Goal: Task Accomplishment & Management: Manage account settings

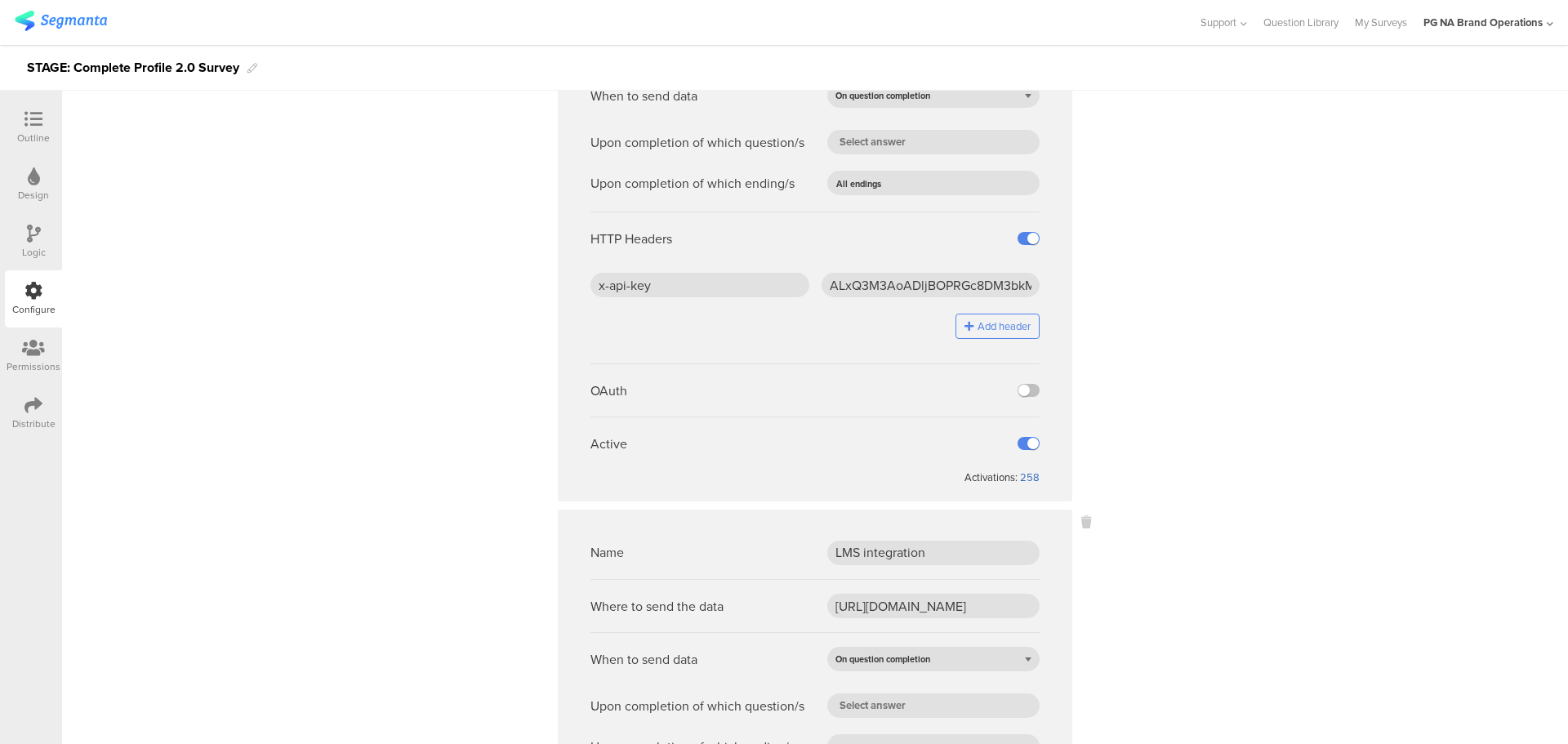
scroll to position [679, 0]
click at [1026, 483] on div "258" at bounding box center [1030, 481] width 20 height 16
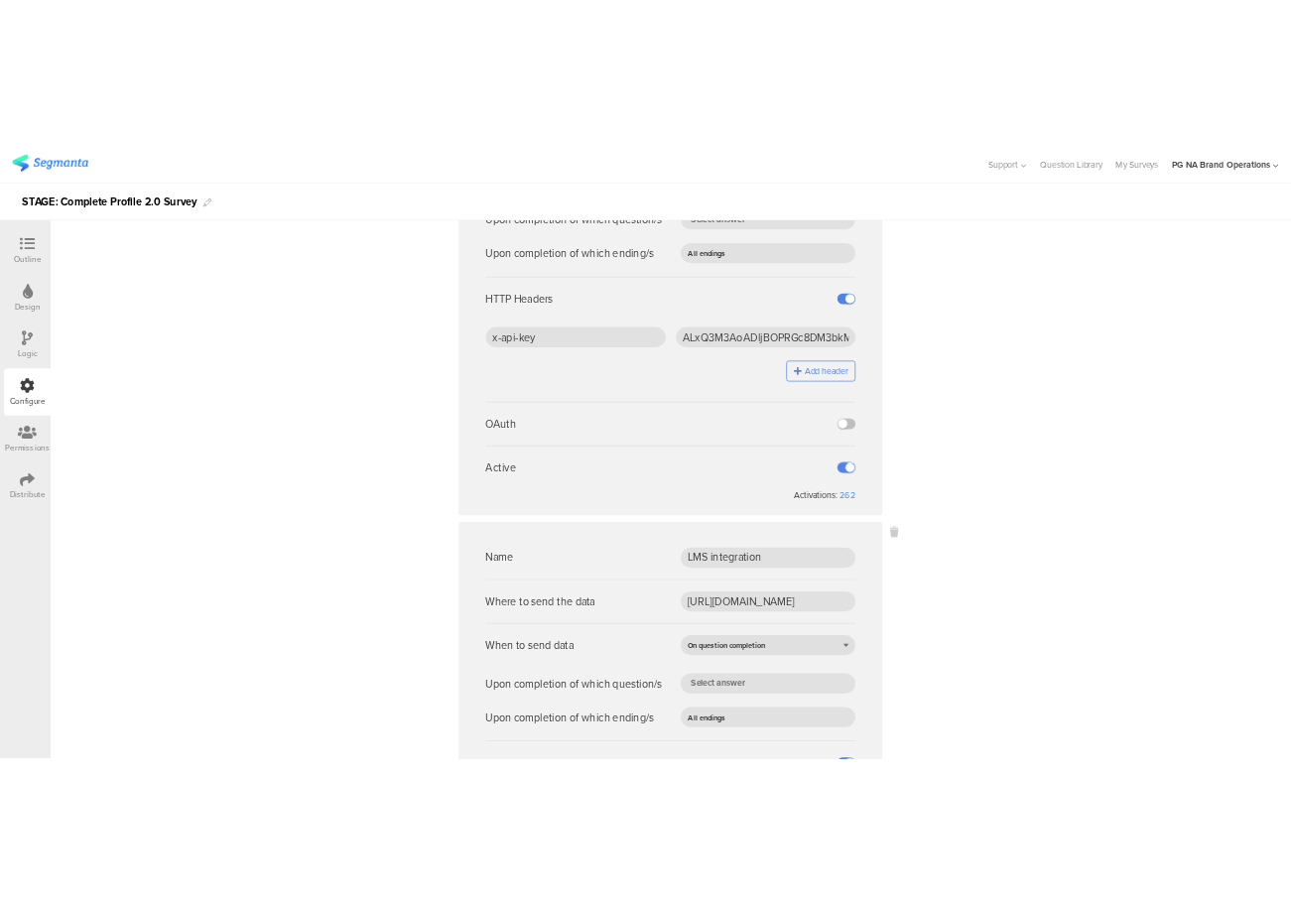
scroll to position [897, 0]
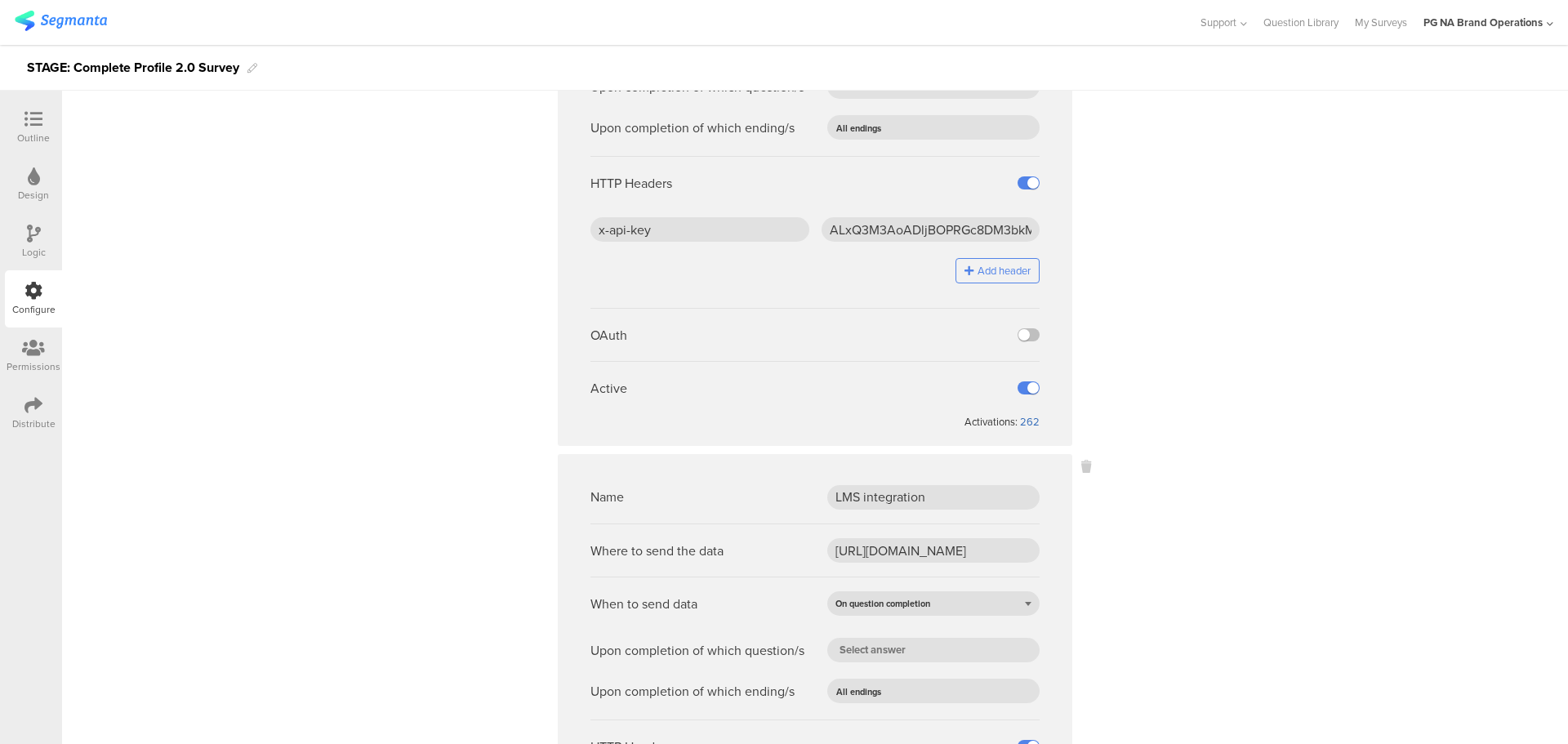
click at [1021, 416] on div "262" at bounding box center [1030, 421] width 20 height 16
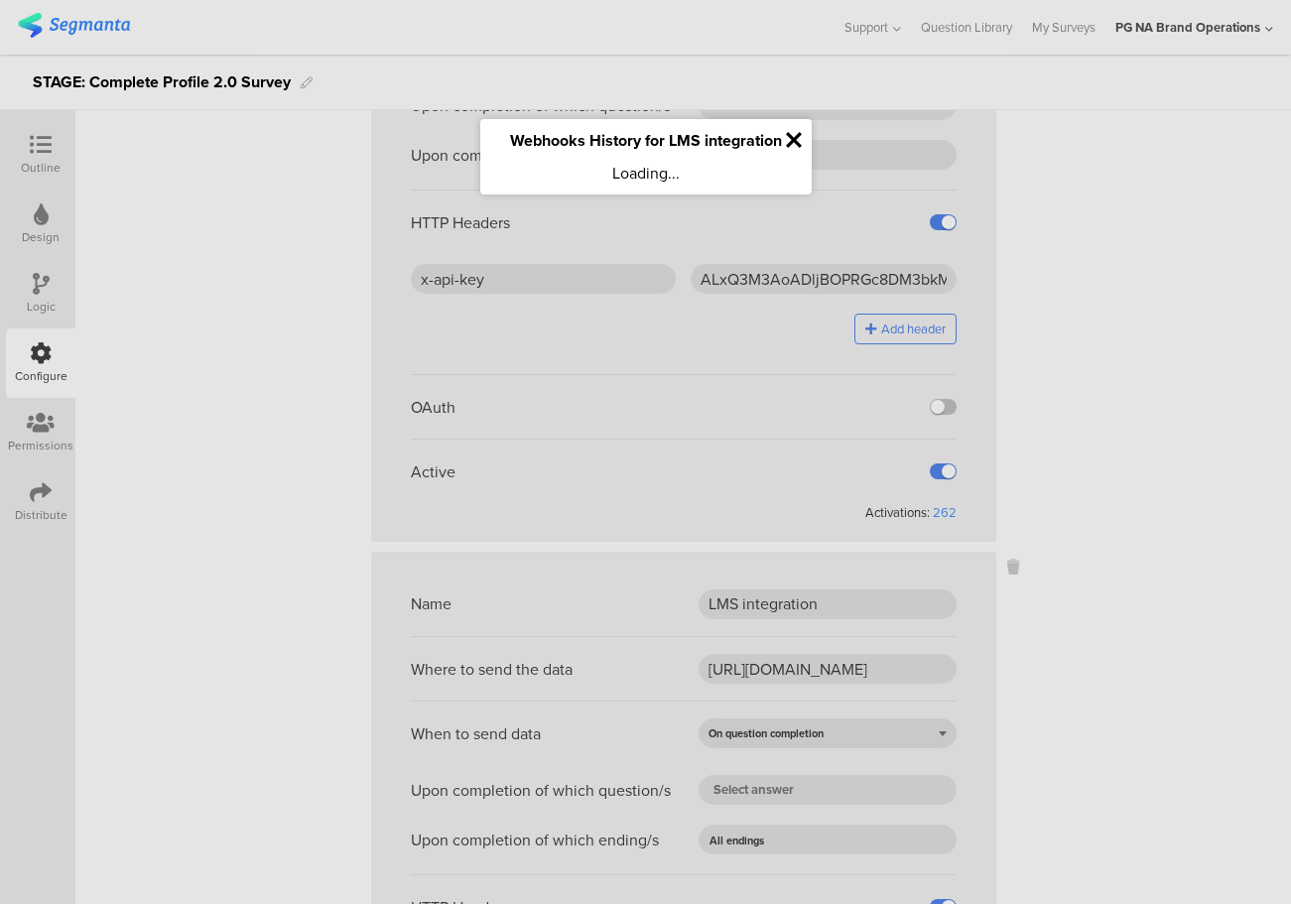
click at [793, 137] on icon at bounding box center [794, 140] width 16 height 23
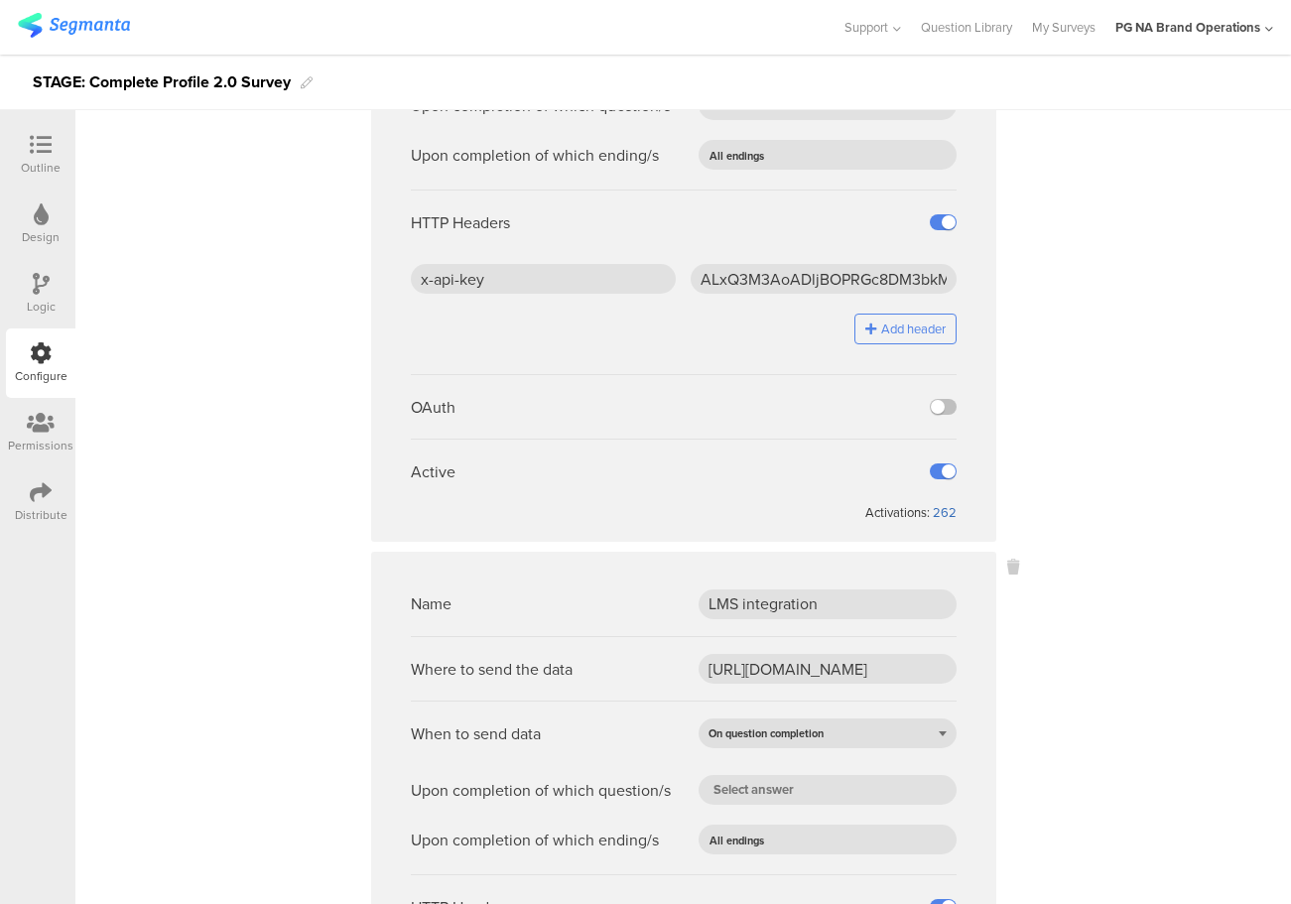
click at [936, 506] on div "262" at bounding box center [945, 512] width 24 height 19
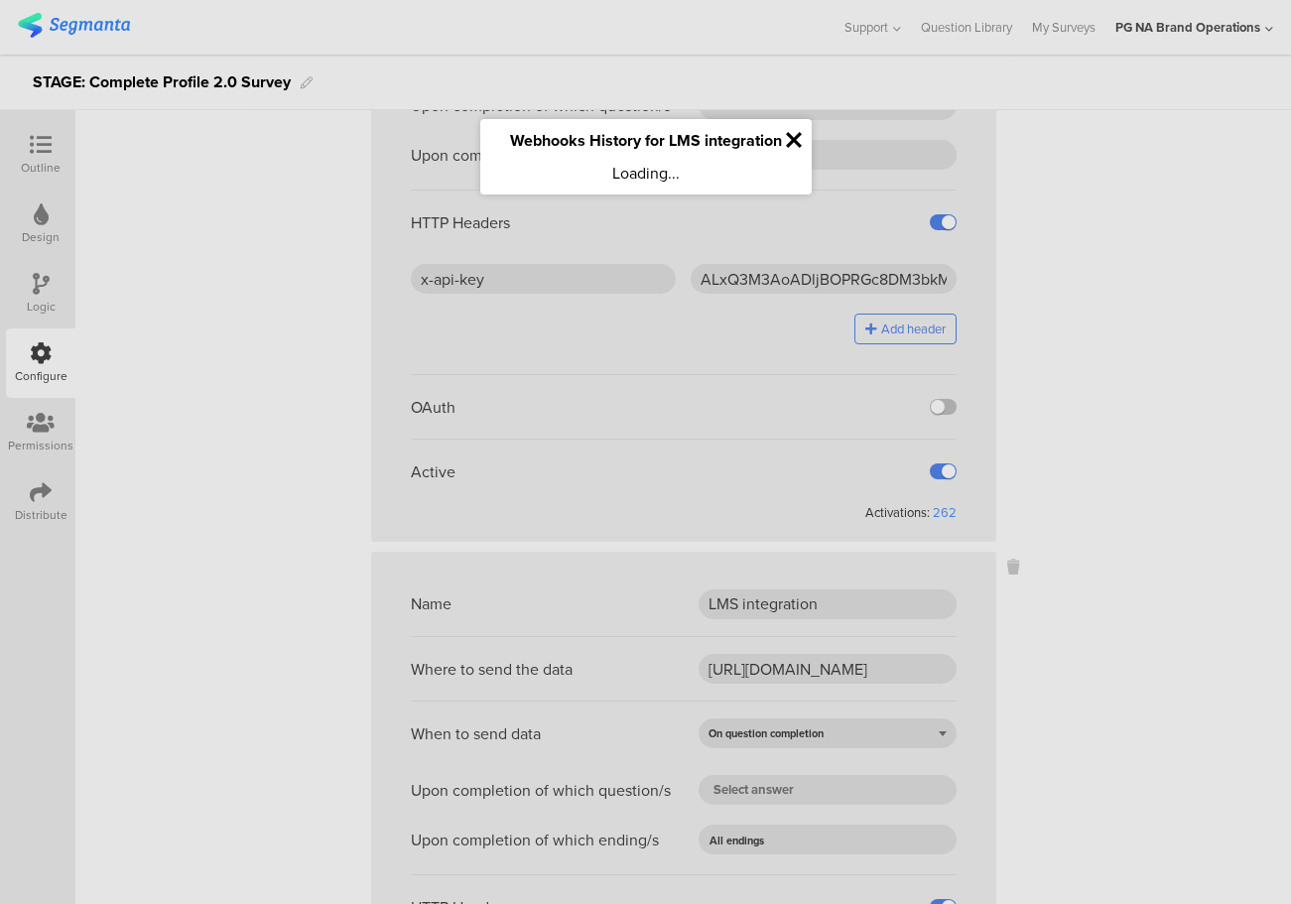
click at [790, 139] on icon at bounding box center [794, 140] width 16 height 23
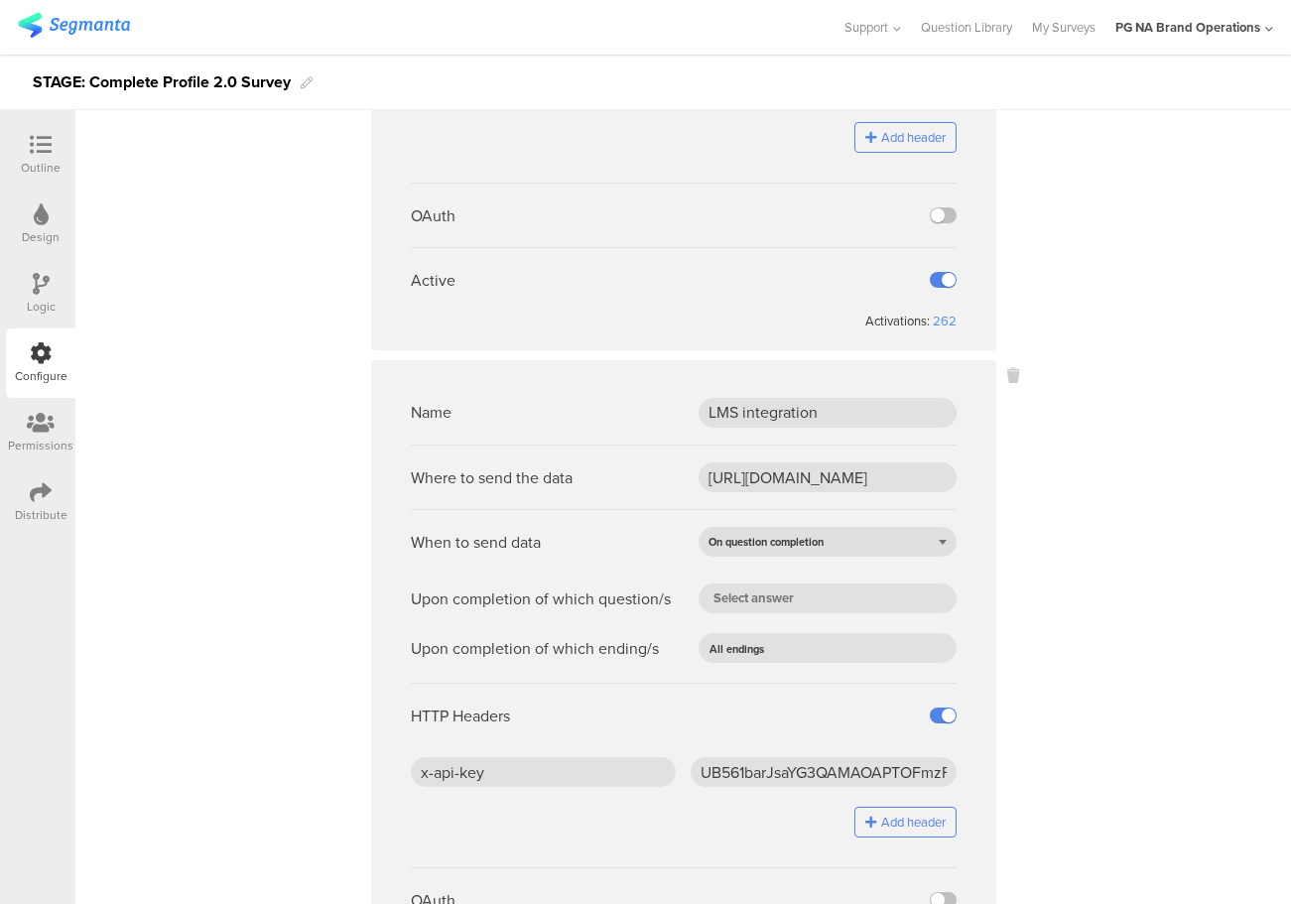
scroll to position [1094, 0]
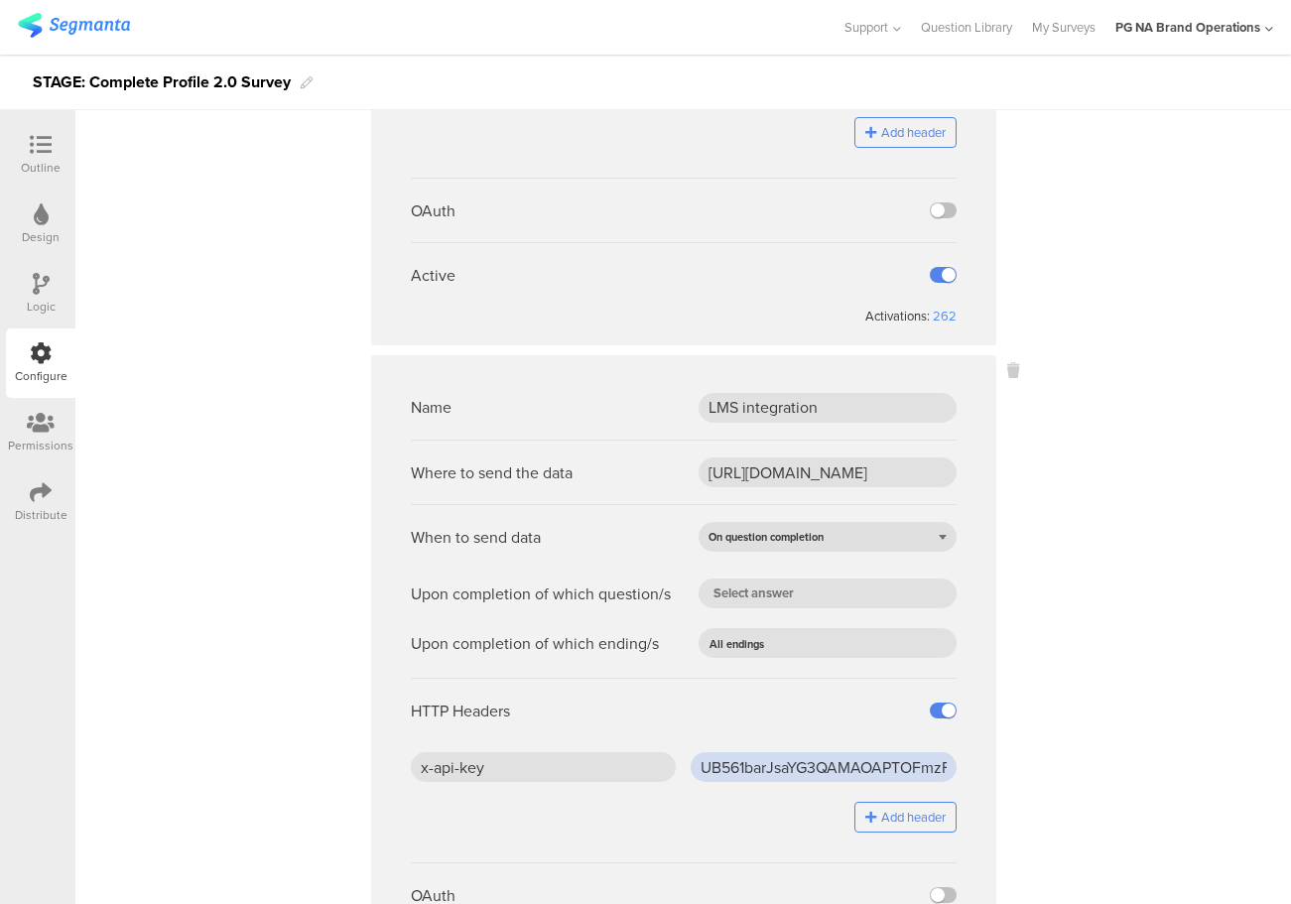
click at [723, 758] on input "UB561barJsaYG3QAMAOAPTOFmzFlsaB1" at bounding box center [824, 767] width 266 height 30
click at [743, 760] on input "UB561barJsaYG3QAMAOAPTOFmzFlsaB1" at bounding box center [824, 767] width 266 height 30
click at [1021, 754] on sg-webhook-settings "Name CDP Events Webhook Where to send the data https://fn.segmentapis.com/?b=dU…" at bounding box center [683, 427] width 1216 height 2642
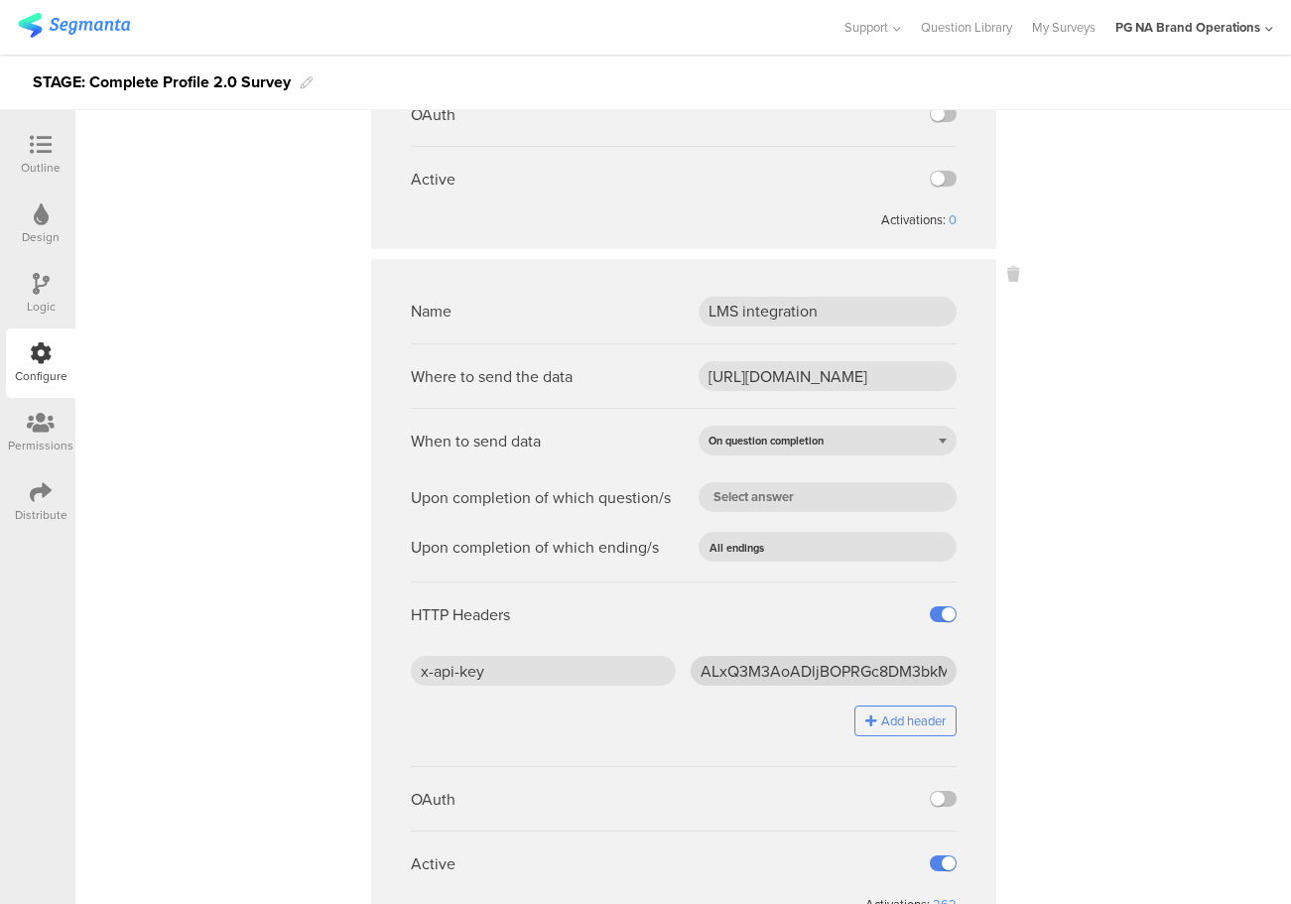
scroll to position [504, 0]
click at [747, 369] on input "[URL][DOMAIN_NAME]" at bounding box center [828, 377] width 258 height 30
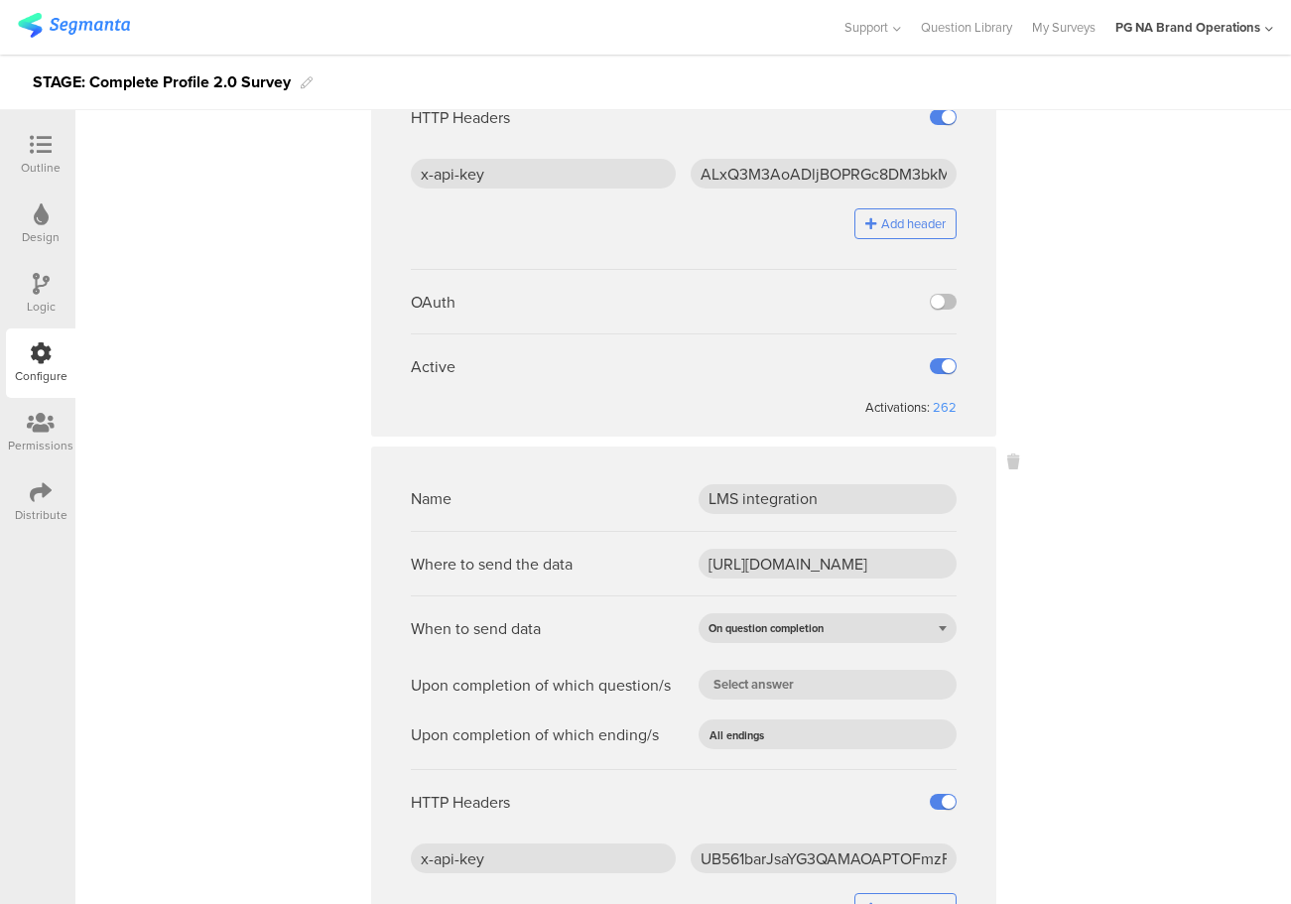
scroll to position [1003, 0]
click at [777, 562] on input "[URL][DOMAIN_NAME]" at bounding box center [828, 563] width 258 height 30
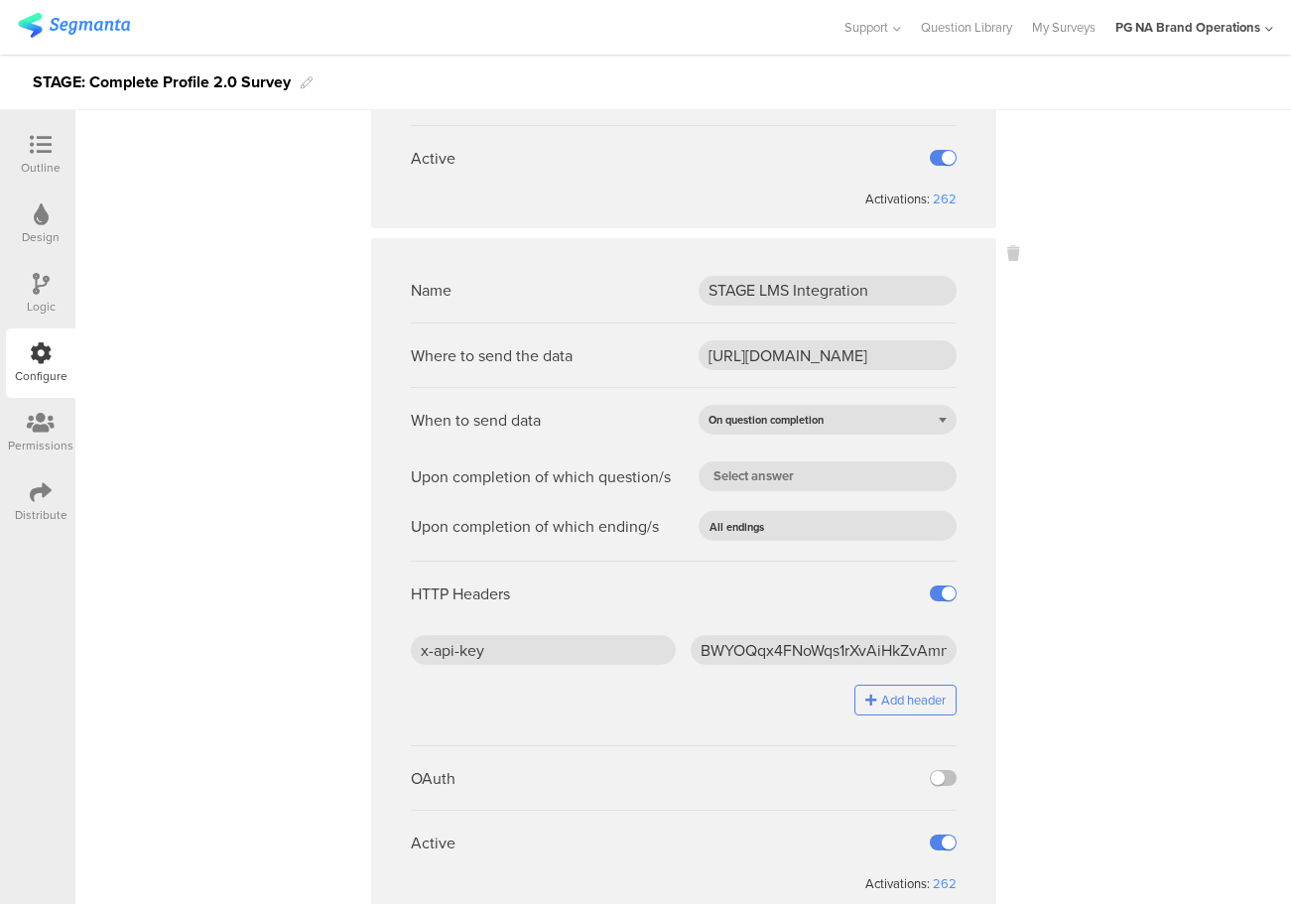
scroll to position [1897, 0]
click at [750, 650] on input "BWYOQqx4FNoWqs1rXvAiHkZvAmn9GSBW" at bounding box center [824, 648] width 266 height 30
paste input "UB561barJsaYG3QAMAOAPTOFmzFlsaB1"
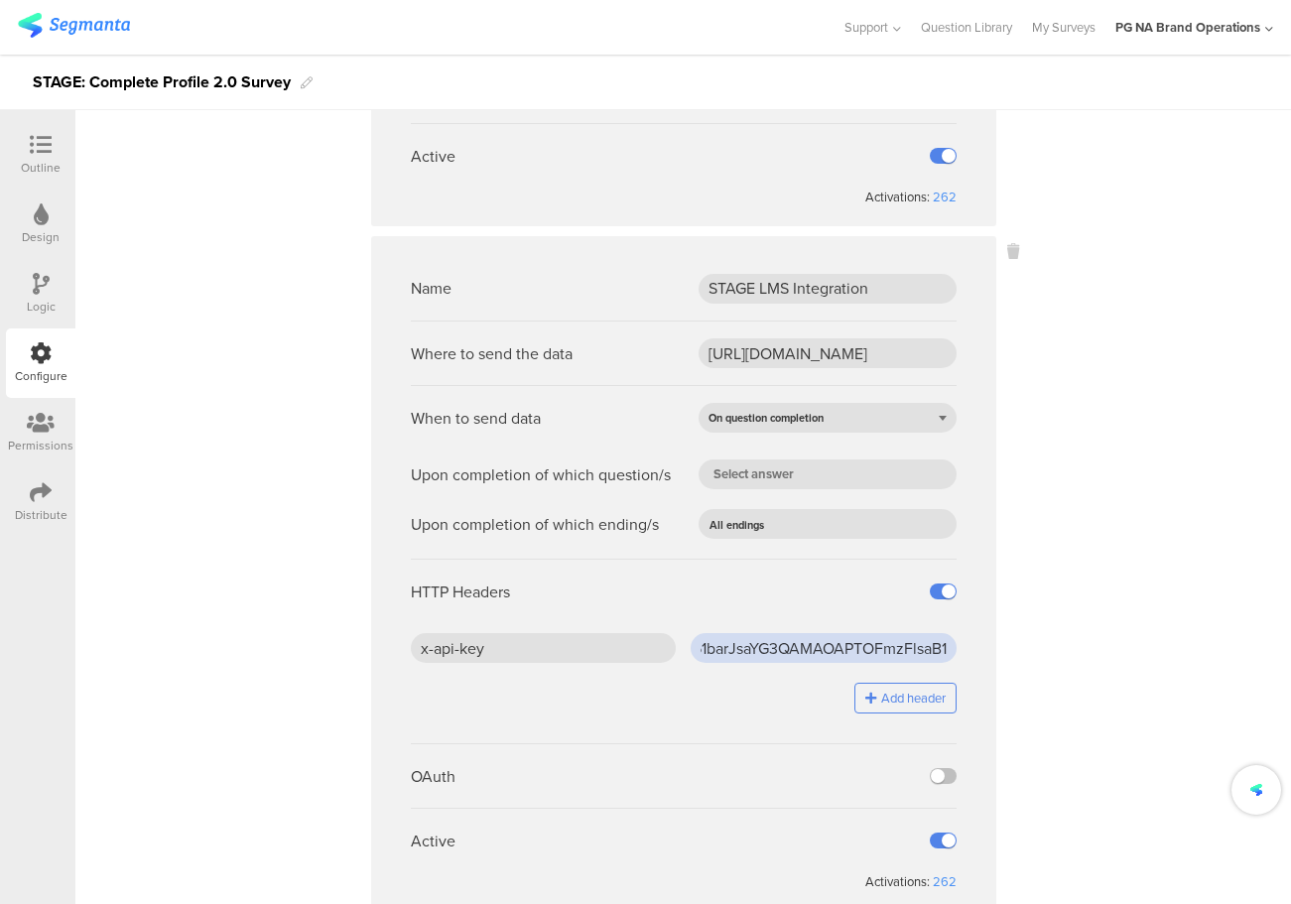
type input "UB561barJsaYG3QAMAOAPTOFmzFlsaB1"
click at [776, 647] on input "UB561barJsaYG3QAMAOAPTOFmzFlsaB1" at bounding box center [824, 648] width 266 height 30
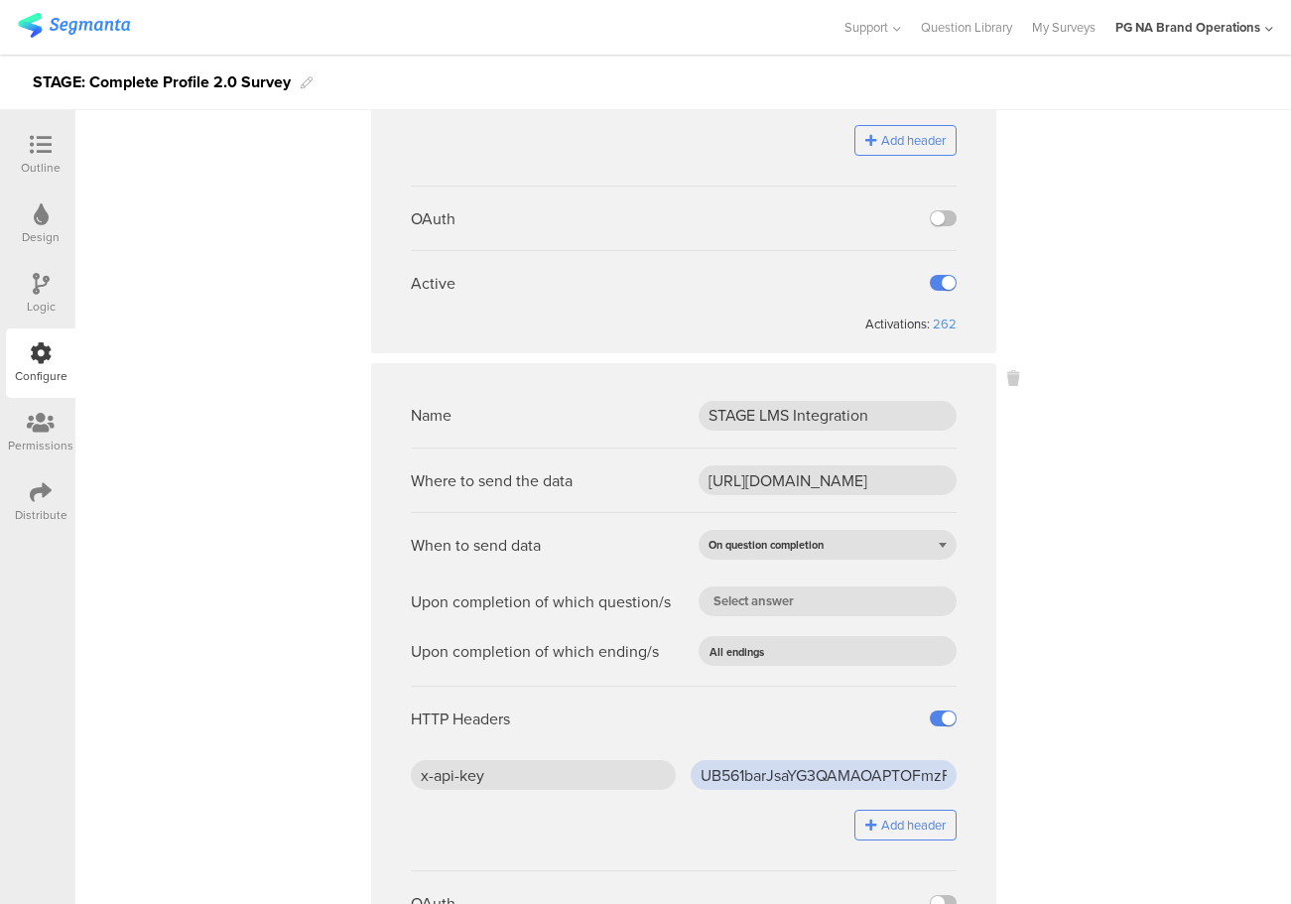
scroll to position [1768, 0]
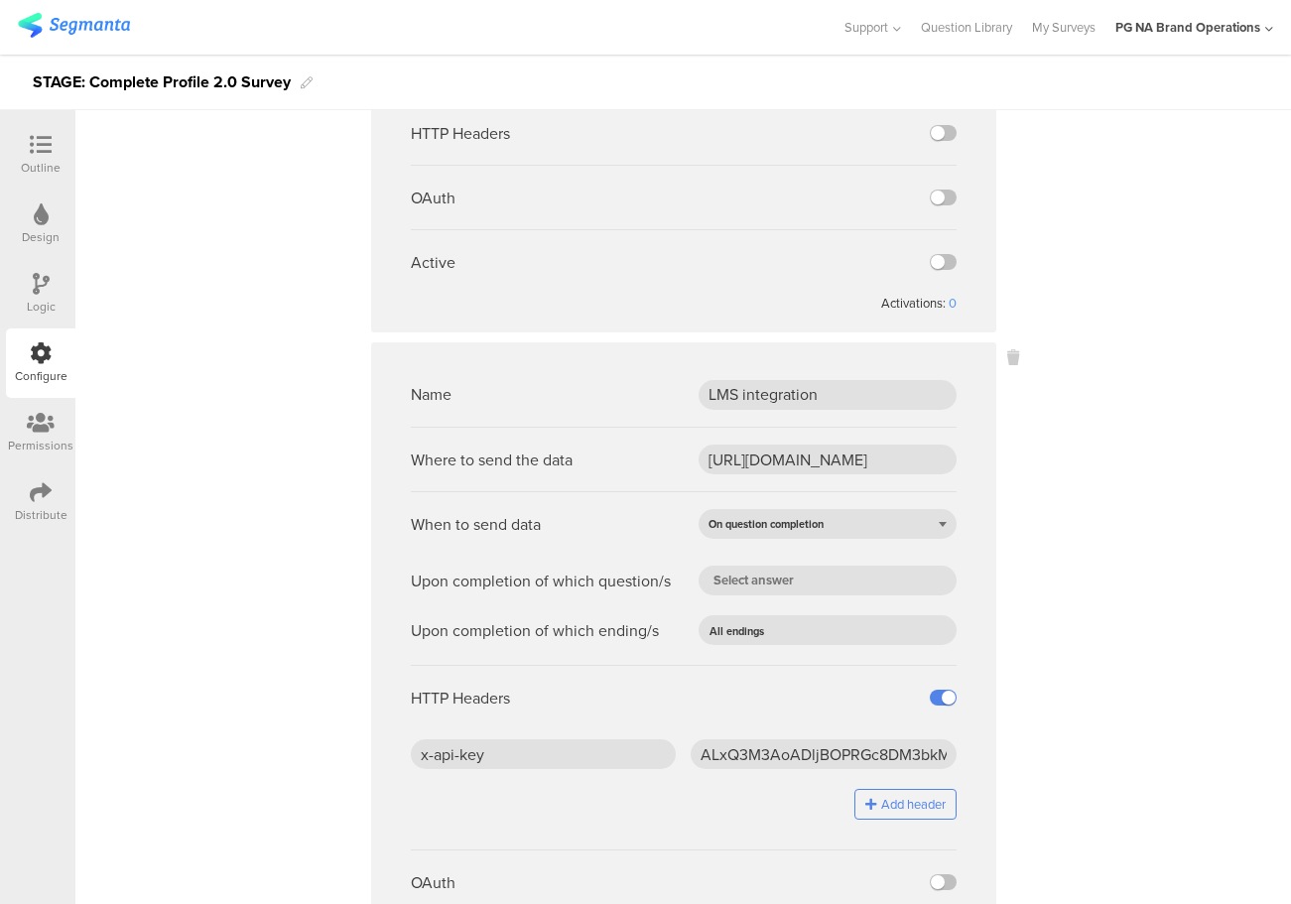
scroll to position [475, 0]
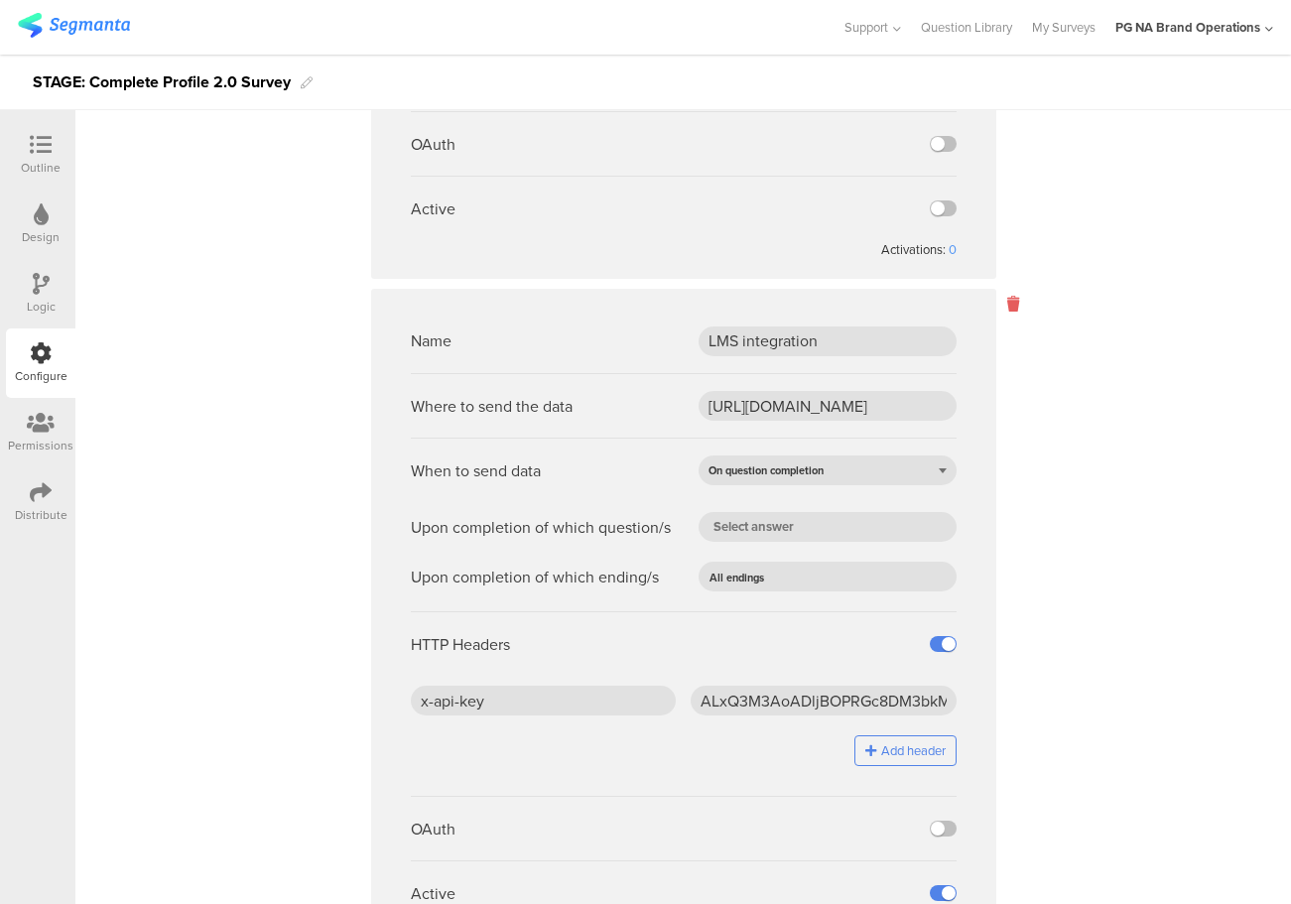
click at [1010, 310] on icon at bounding box center [1013, 304] width 12 height 23
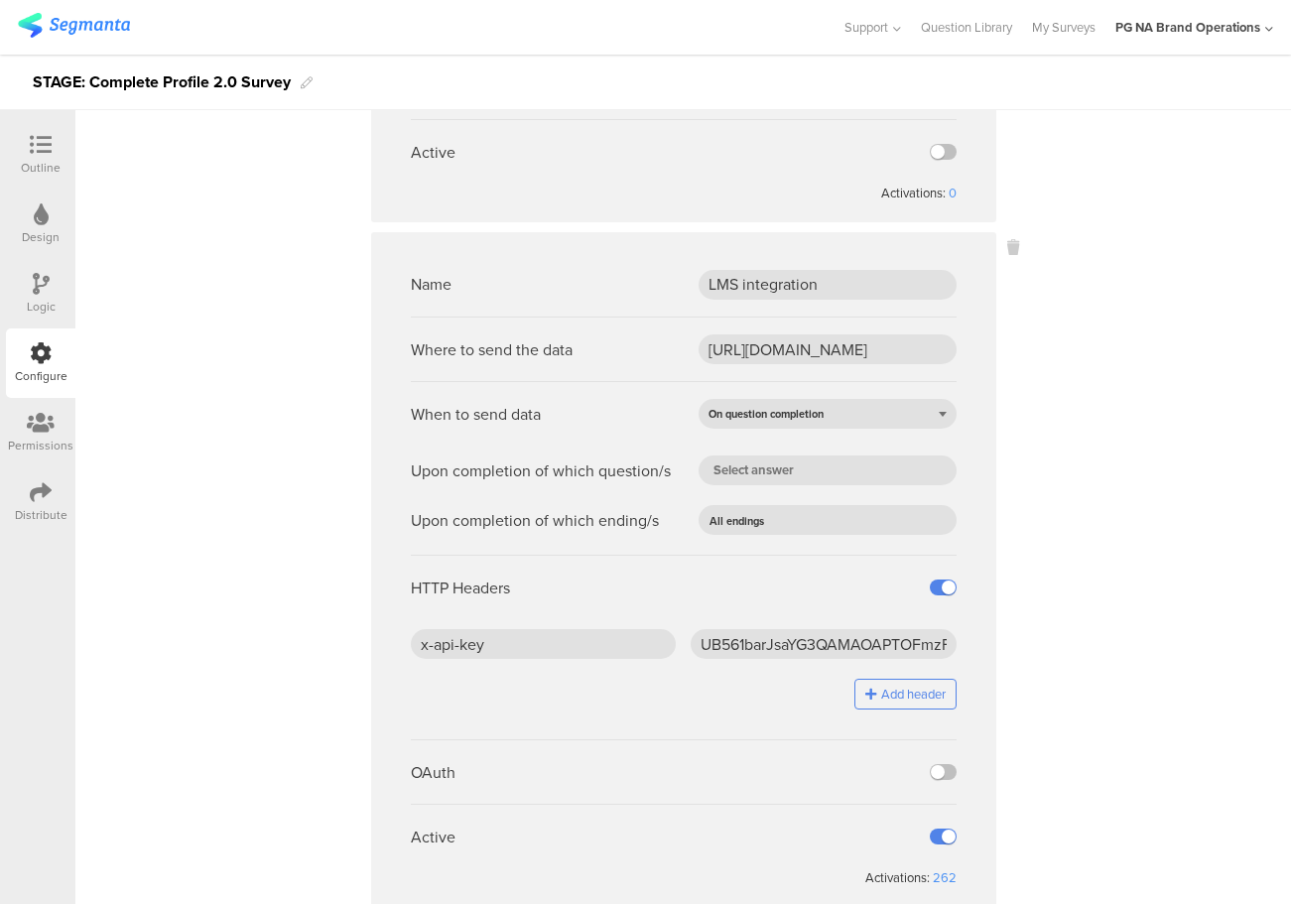
scroll to position [511, 0]
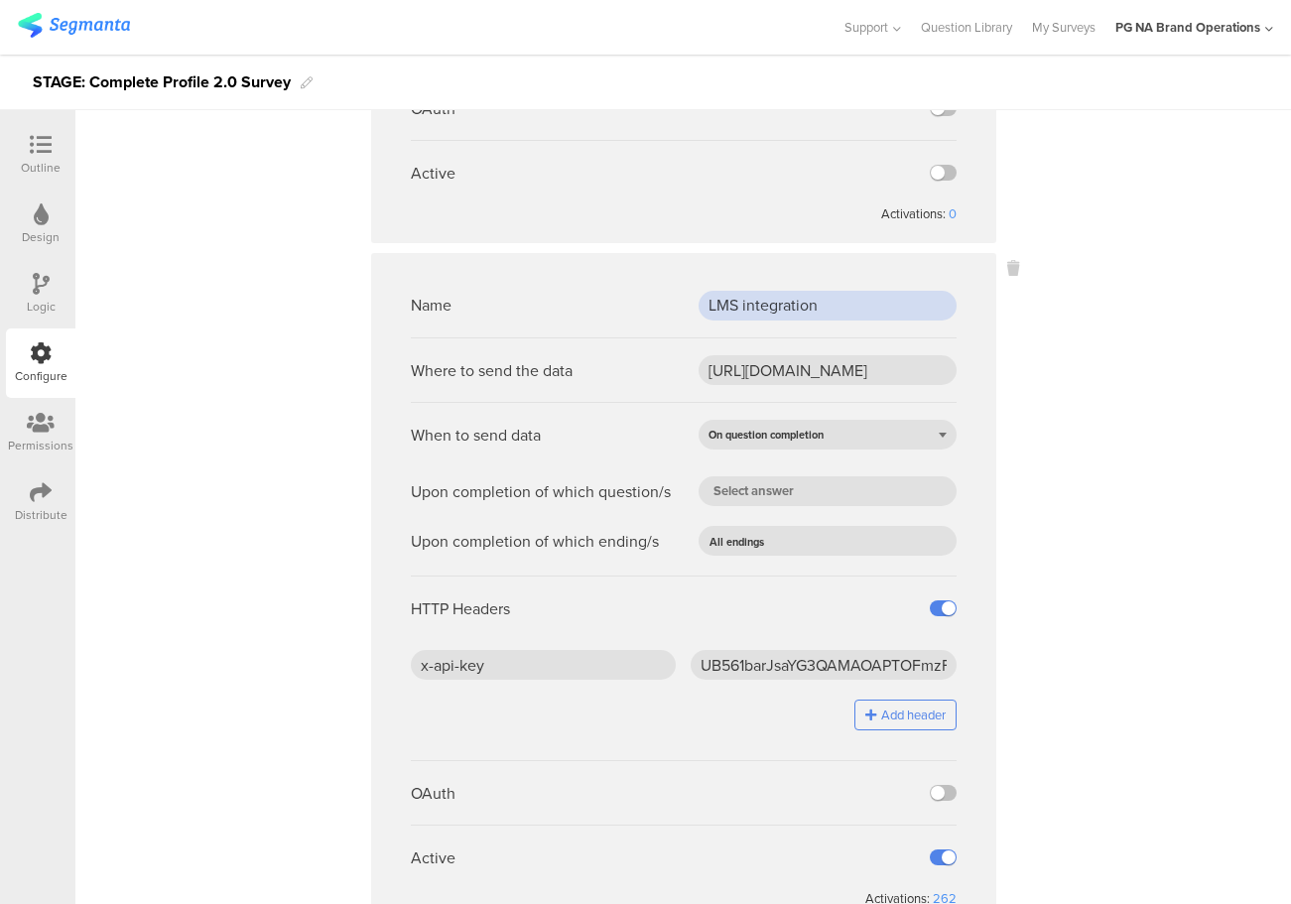
click at [829, 306] on input "LMS integration" at bounding box center [828, 306] width 258 height 30
type input "Dev LMS integration"
click at [751, 676] on input "UB561barJsaYG3QAMAOAPTOFmzFlsaB1" at bounding box center [824, 665] width 266 height 30
paste input "GAG1SXMV8UcGUk8hLFhQA9tgavHNWCpG"
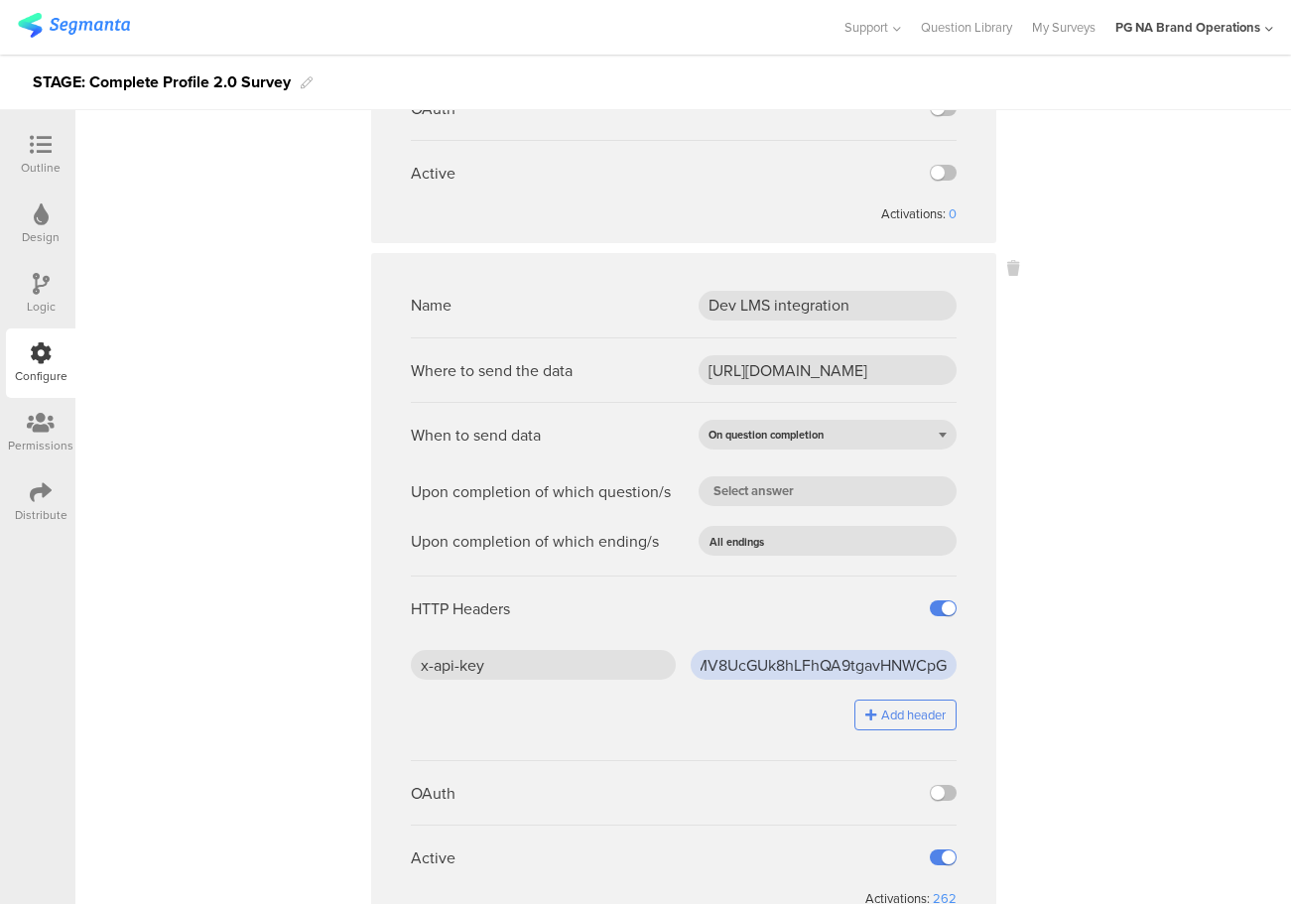
type input "GAG1SXMV8UcGUk8hLFhQA9tgavHNWCpG"
click at [1067, 620] on sg-webhook-settings "Name CDP Events Webhook Where to send the data https://fn.segmentapis.com/?b=dU…" at bounding box center [683, 666] width 1216 height 1957
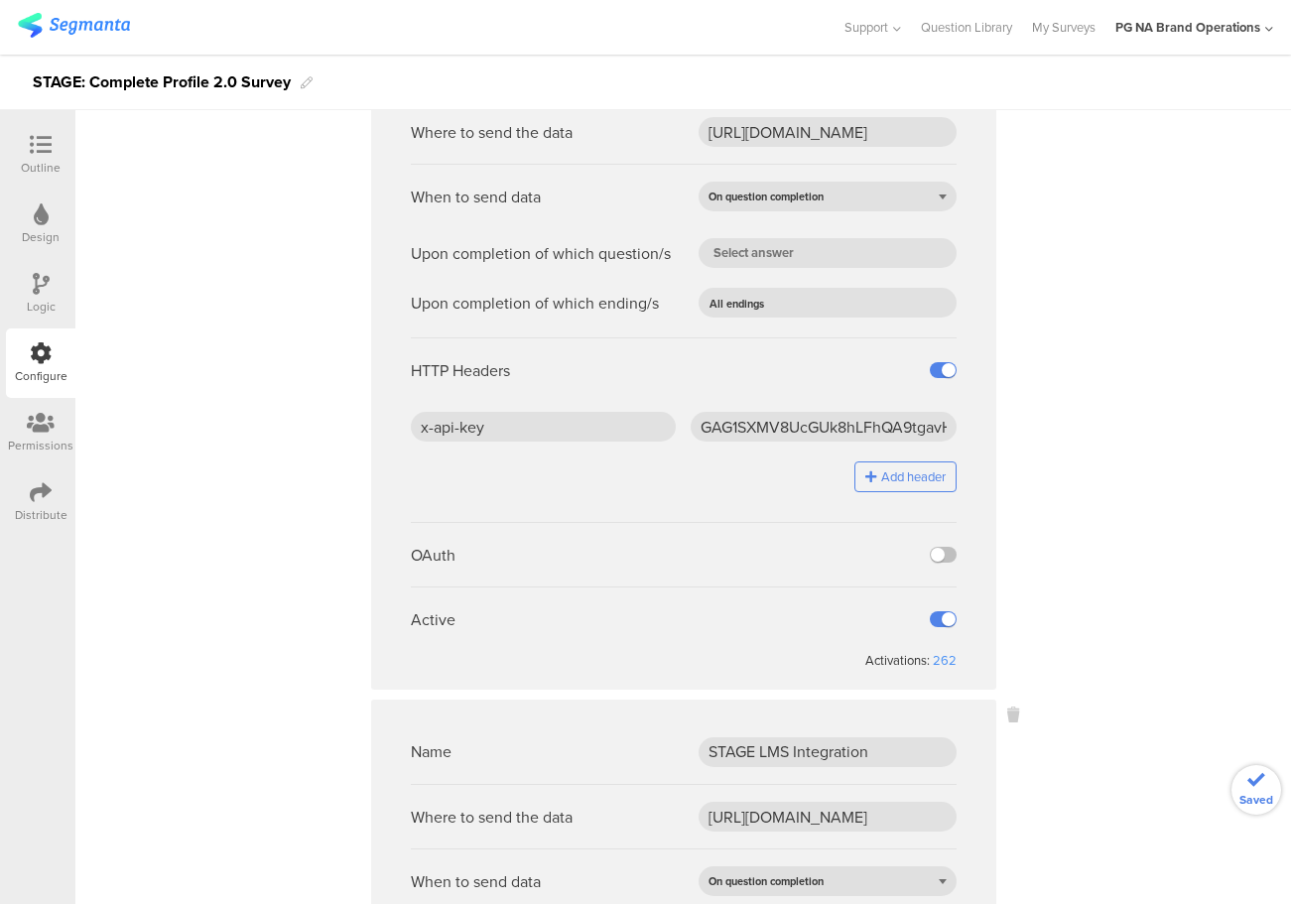
scroll to position [752, 0]
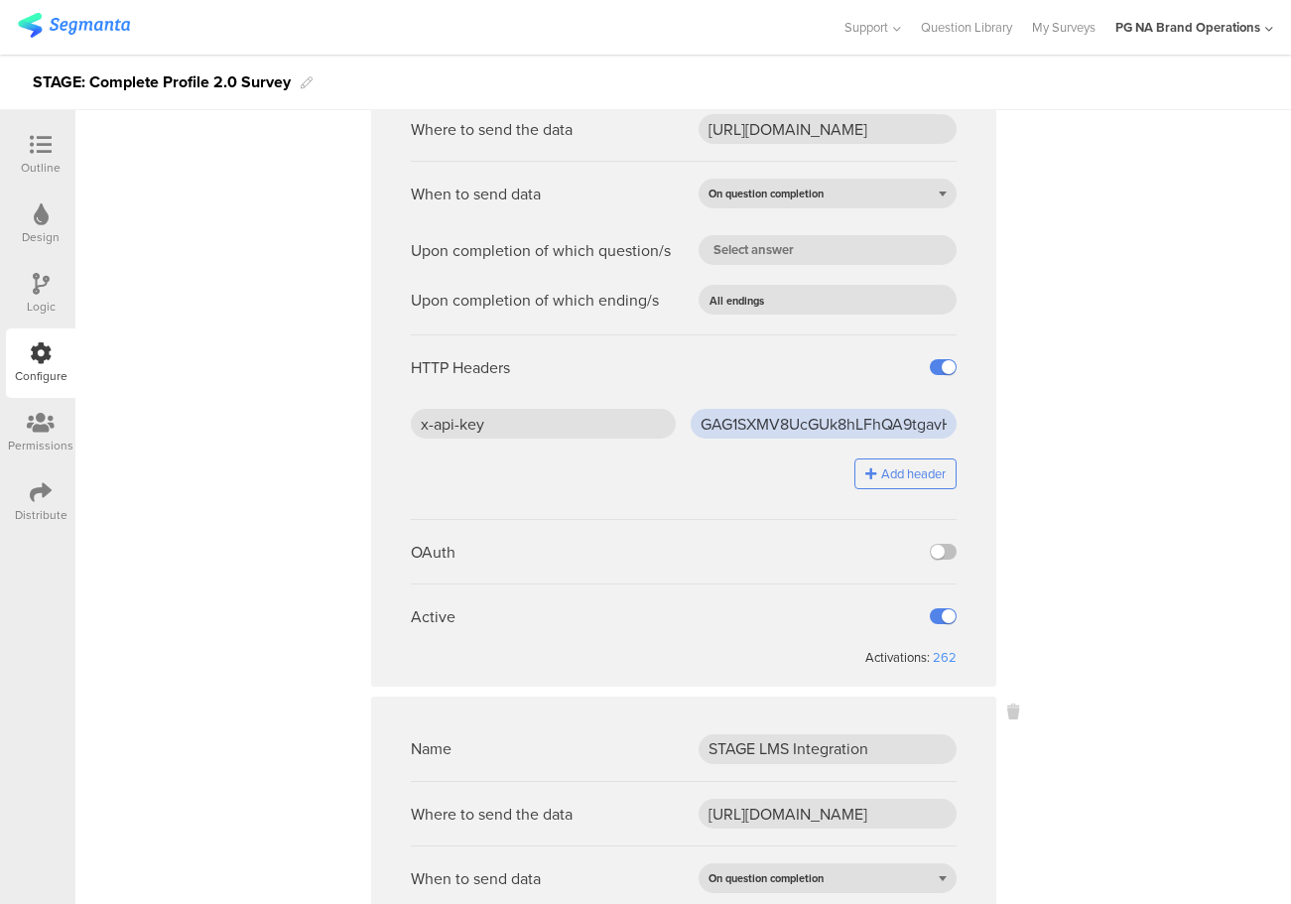
click at [847, 432] on input "GAG1SXMV8UcGUk8hLFhQA9tgavHNWCpG" at bounding box center [824, 424] width 266 height 30
click at [940, 419] on input "GAG1SXMV8UcGUk8hLFhQA9tgavHNWCpG" at bounding box center [824, 424] width 266 height 30
click at [1016, 423] on sg-webhook-settings "Name CDP Events Webhook Where to send the data https://fn.segmentapis.com/?b=dU…" at bounding box center [683, 425] width 1216 height 1957
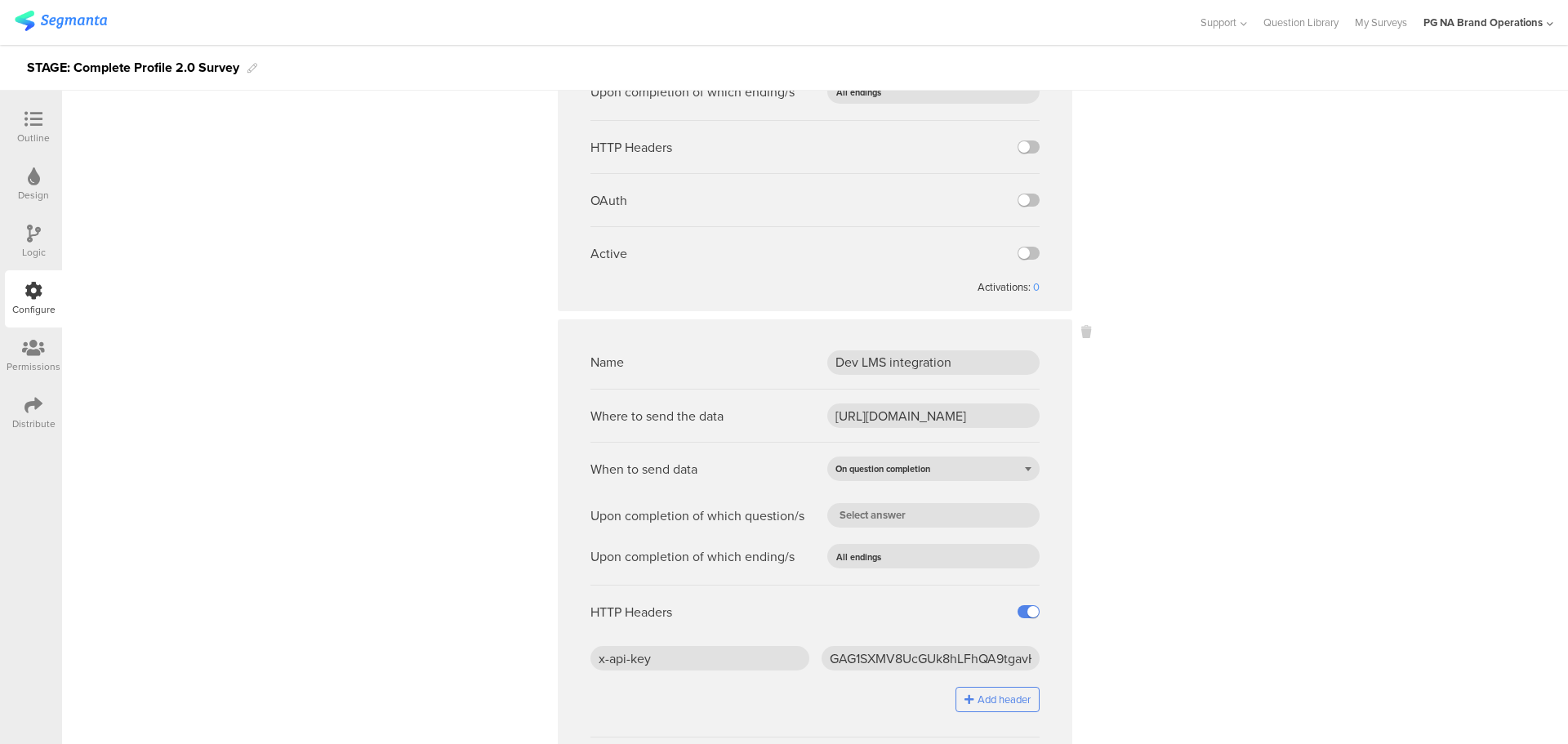
scroll to position [310, 0]
click at [1082, 328] on icon at bounding box center [1086, 331] width 10 height 19
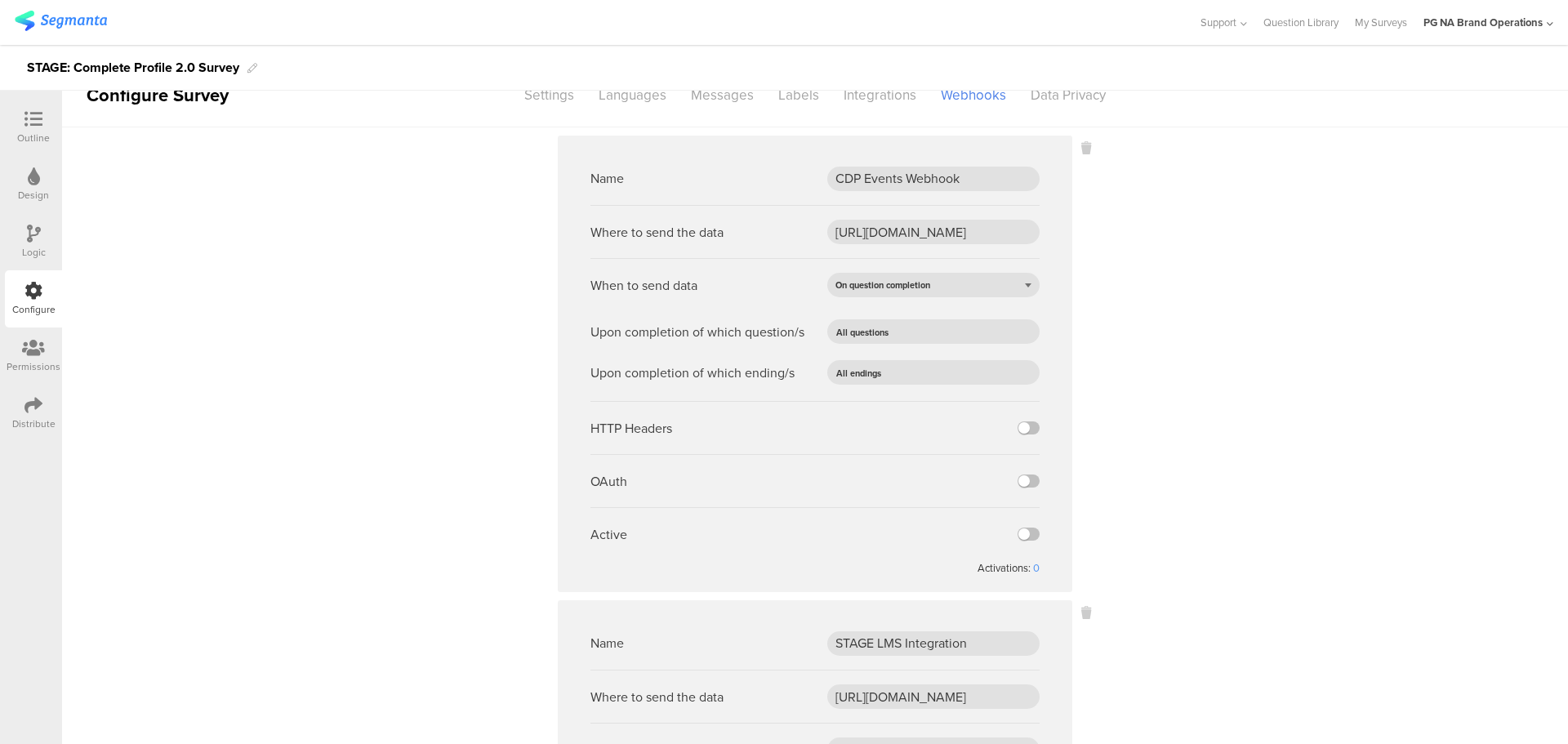
scroll to position [0, 0]
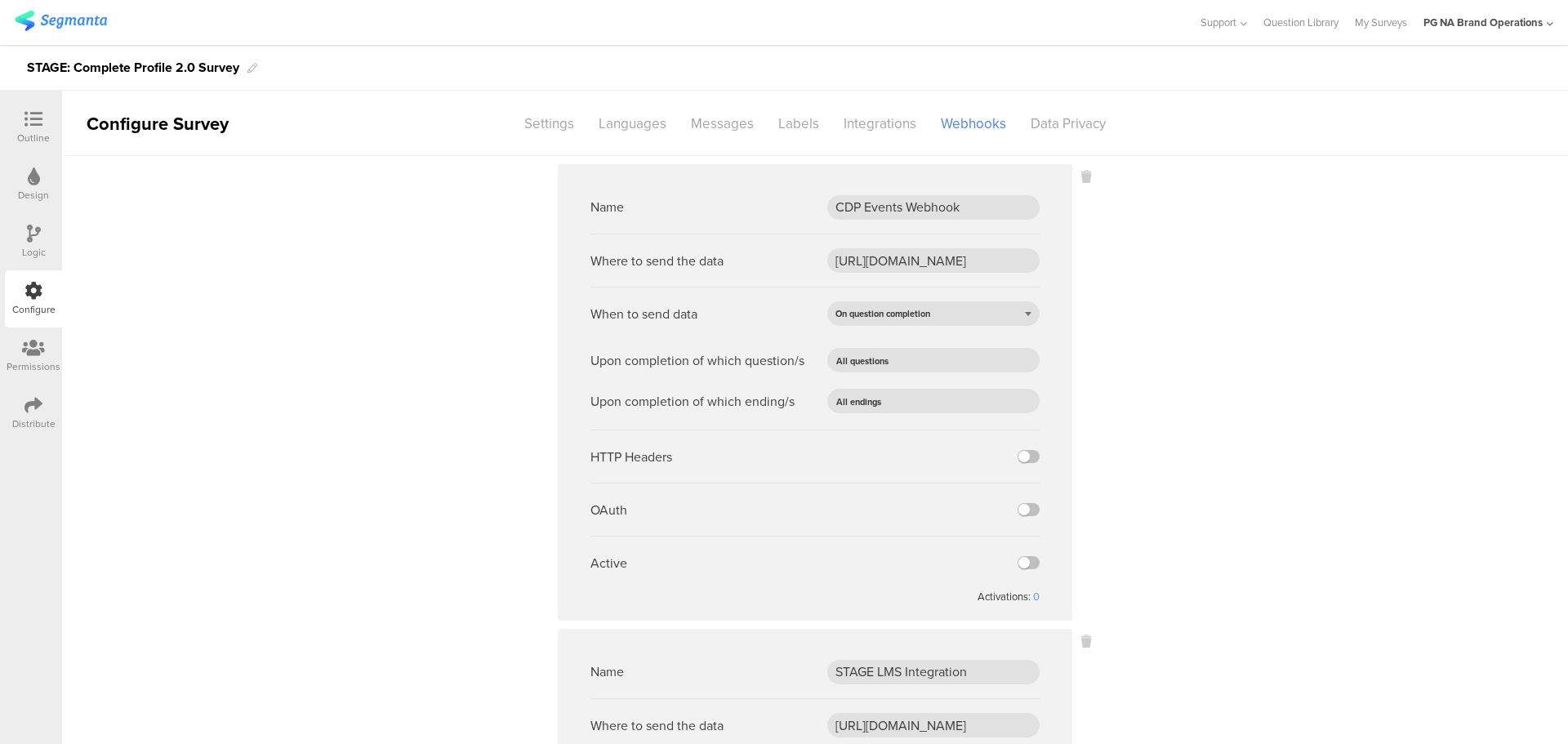
click at [437, 317] on sg-webhook-settings "Name CDP Events Webhook Where to send the data https://fn.segmentapis.com/?b=dU…" at bounding box center [815, 687] width 1506 height 1047
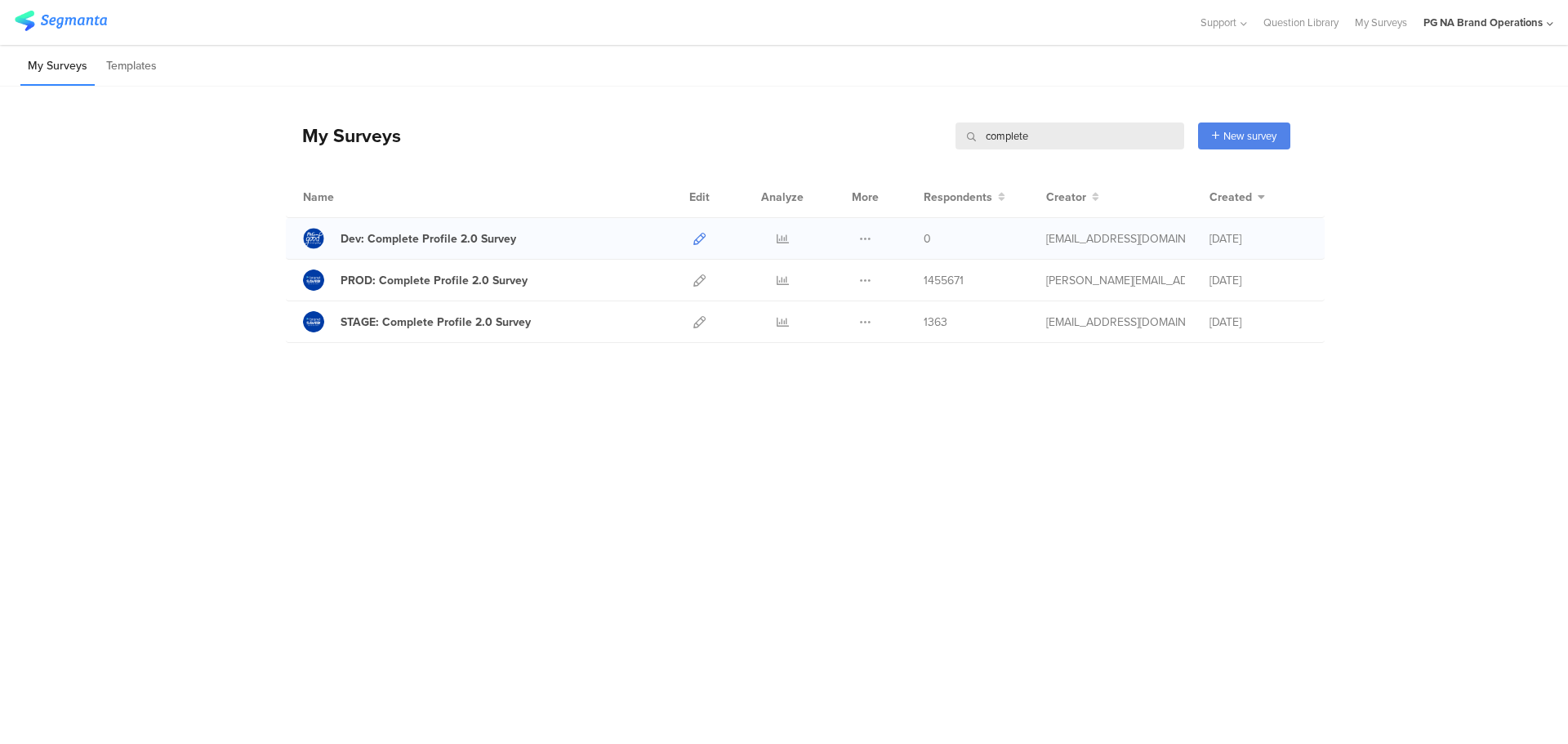
click at [696, 239] on icon at bounding box center [699, 239] width 12 height 12
click at [1002, 138] on input "complete" at bounding box center [1070, 136] width 229 height 27
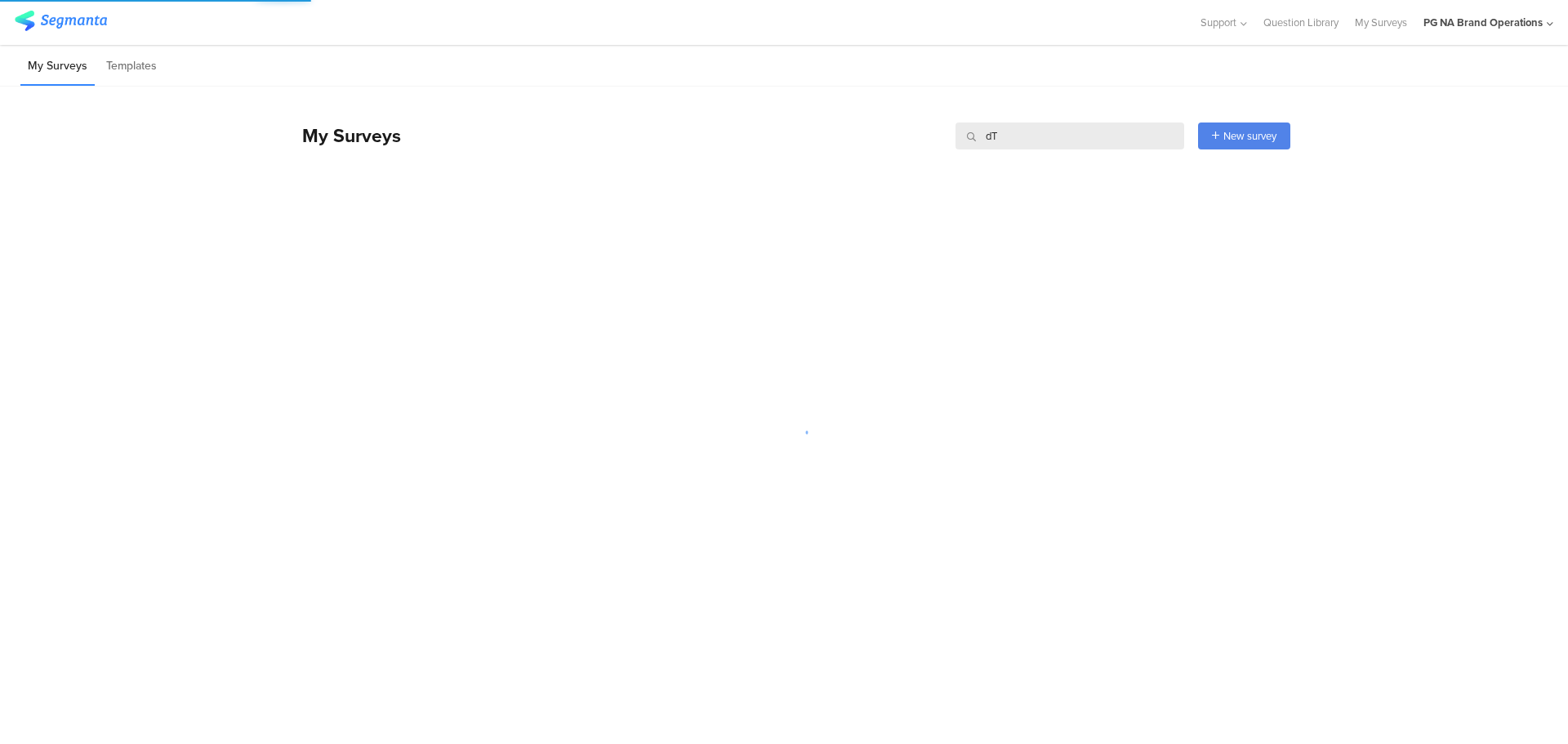
type input "d"
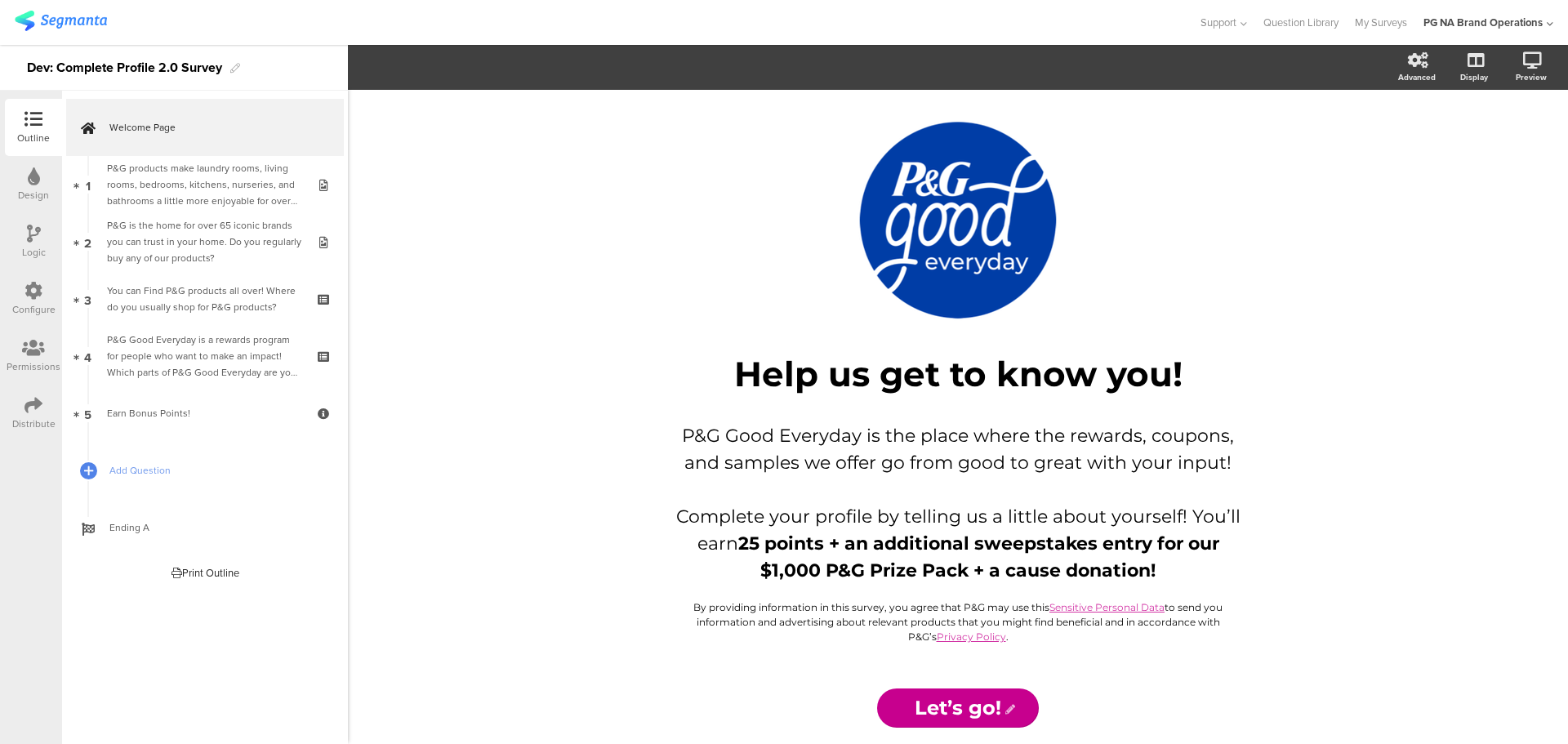
click at [39, 421] on div "Distribute" at bounding box center [34, 424] width 44 height 15
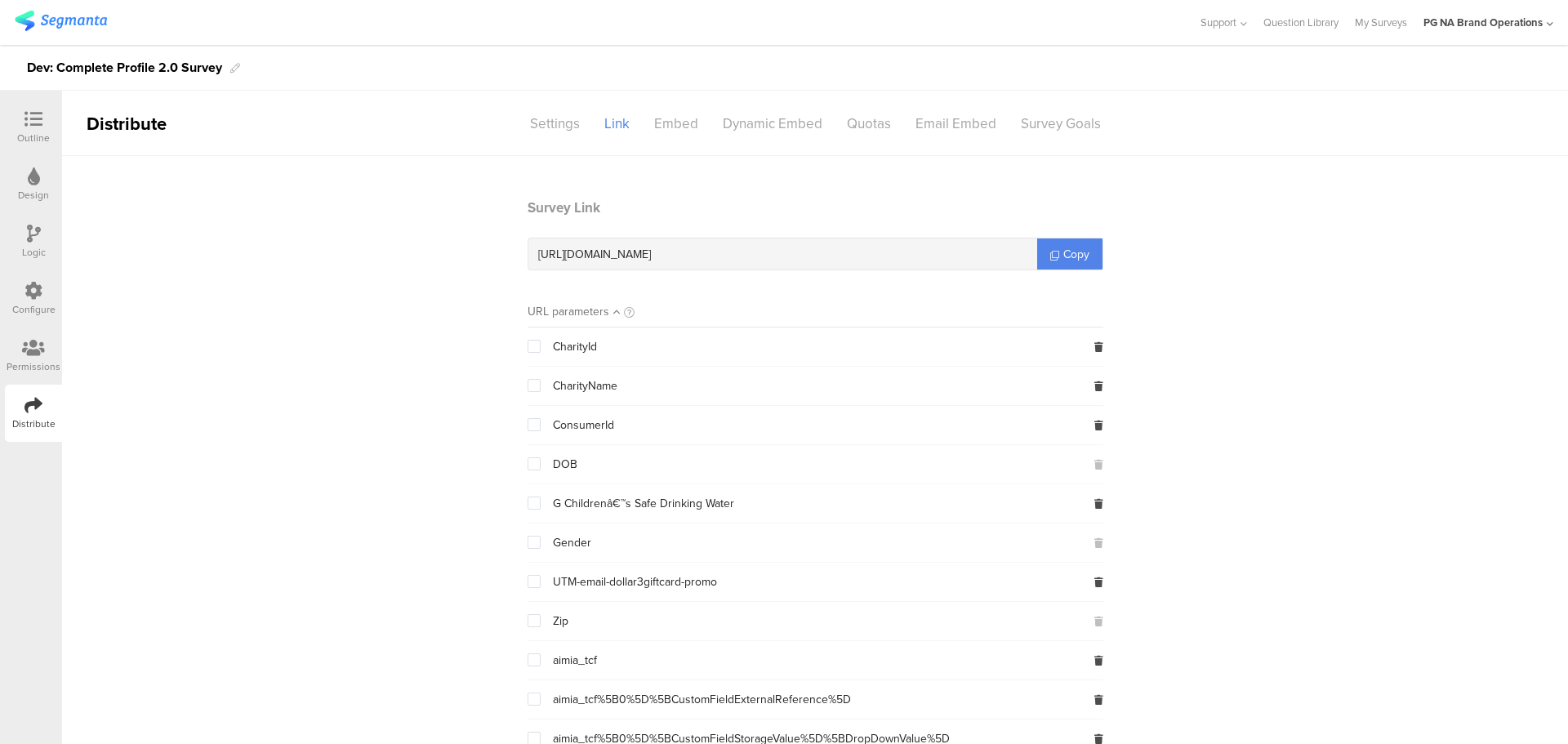
click at [33, 309] on div "Configure" at bounding box center [34, 309] width 44 height 15
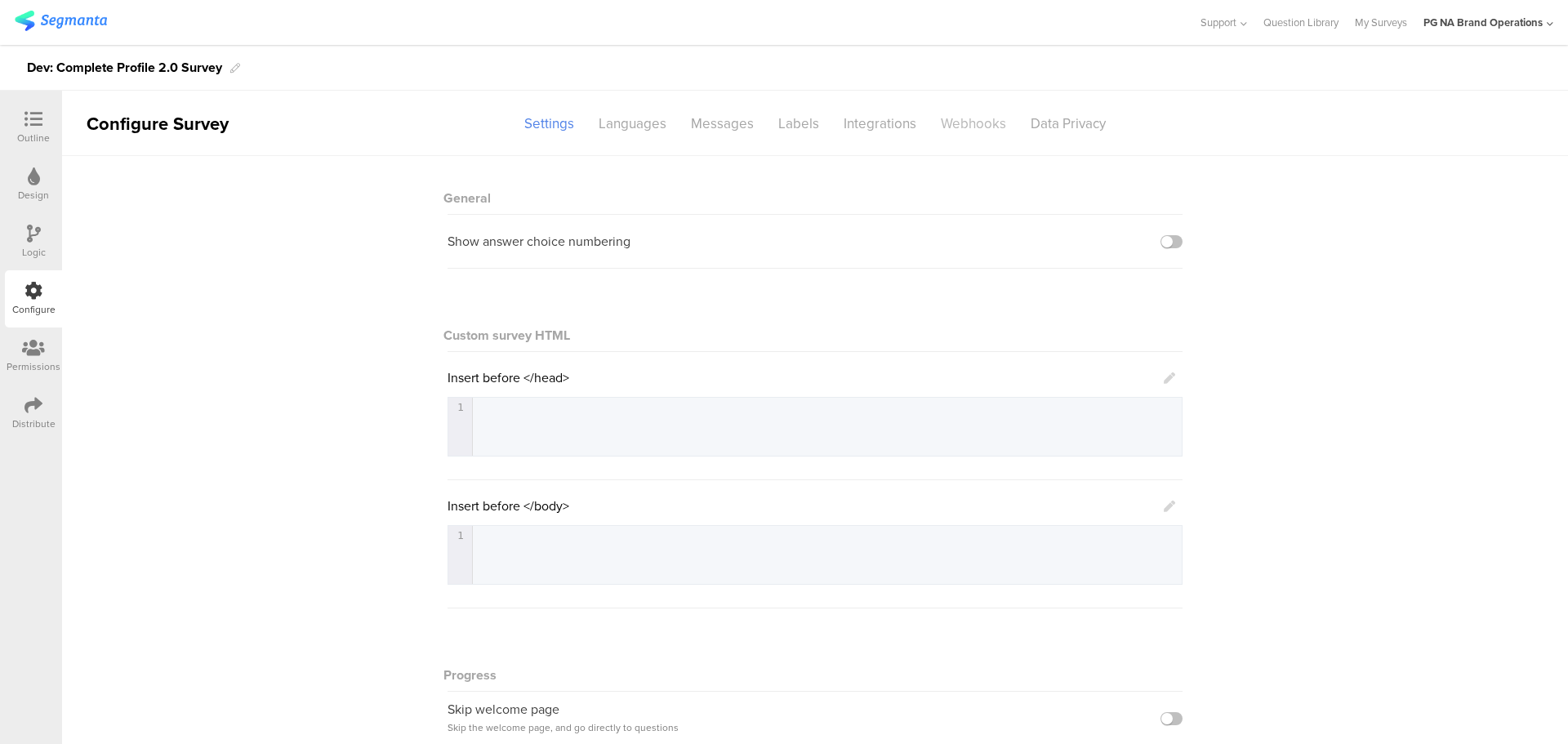
click at [972, 130] on div "Webhooks" at bounding box center [973, 123] width 90 height 29
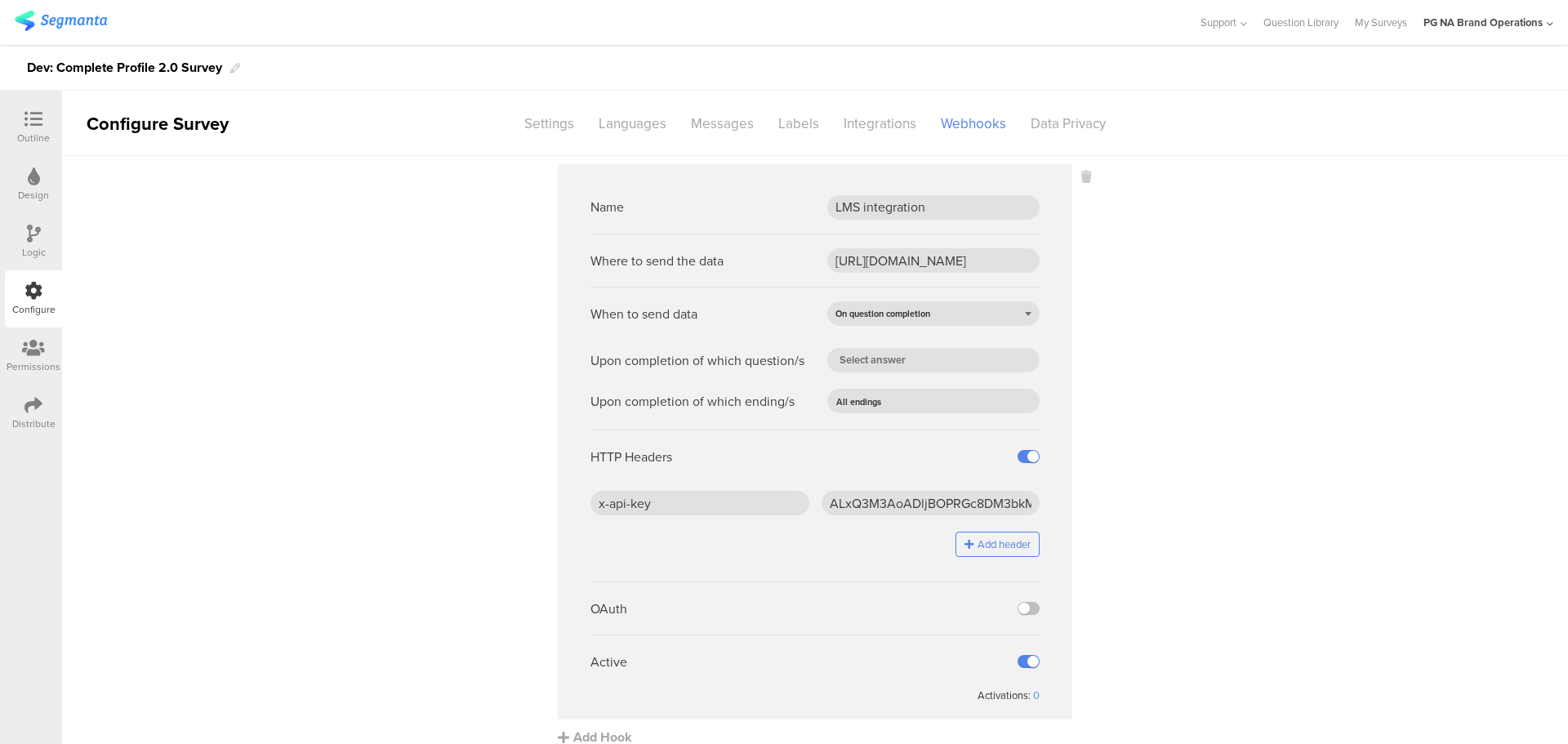
scroll to position [17, 0]
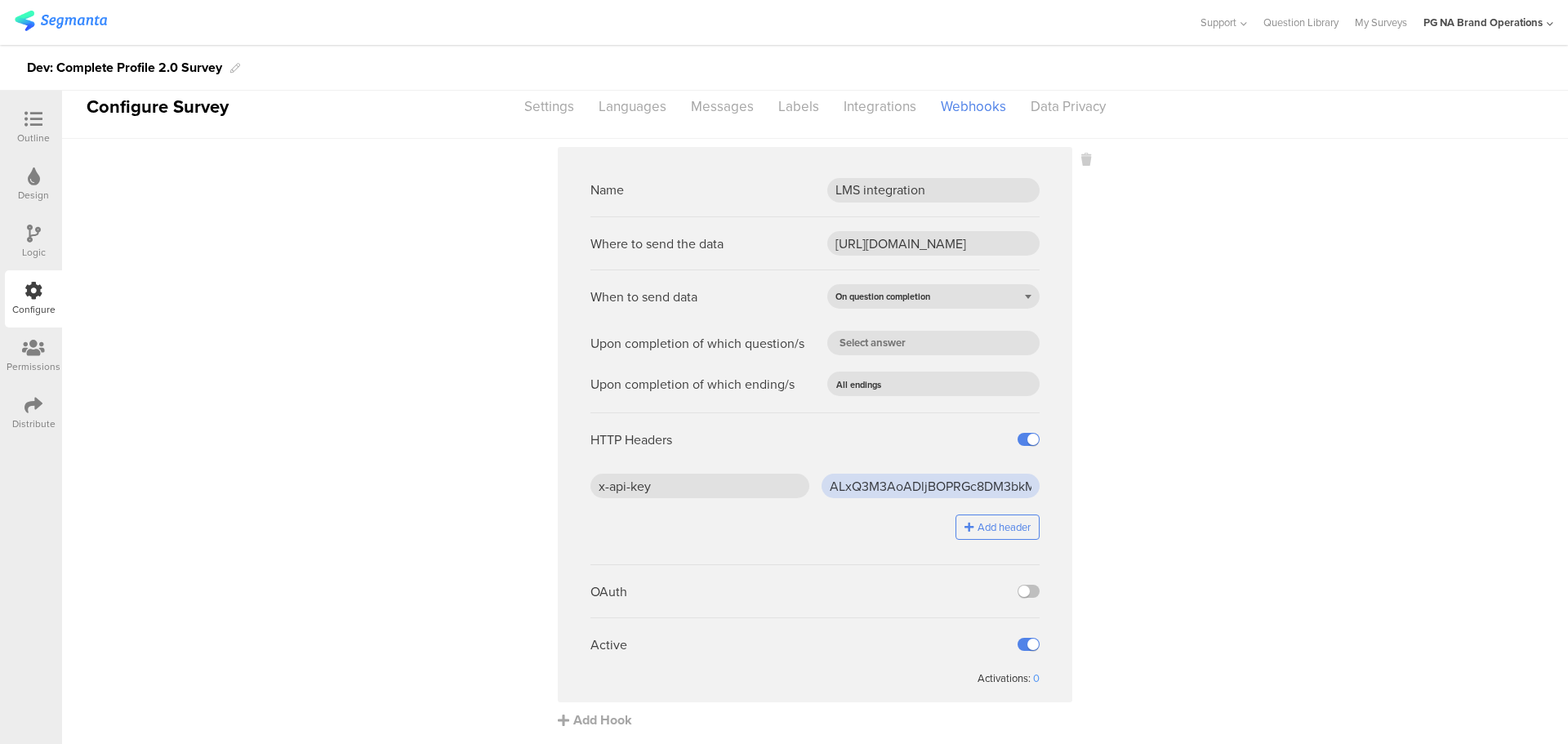
click at [916, 495] on input "ALxQ3M3AoADljBOPRGc8DM3bkMAAA5rg" at bounding box center [931, 486] width 219 height 25
paste input "GAG1SXMV8UcGUk8hLFhQA9tgavHNWCpG"
type input "GAG1SXMV8UcGUk8hLFhQA9tgavHNWCpG"
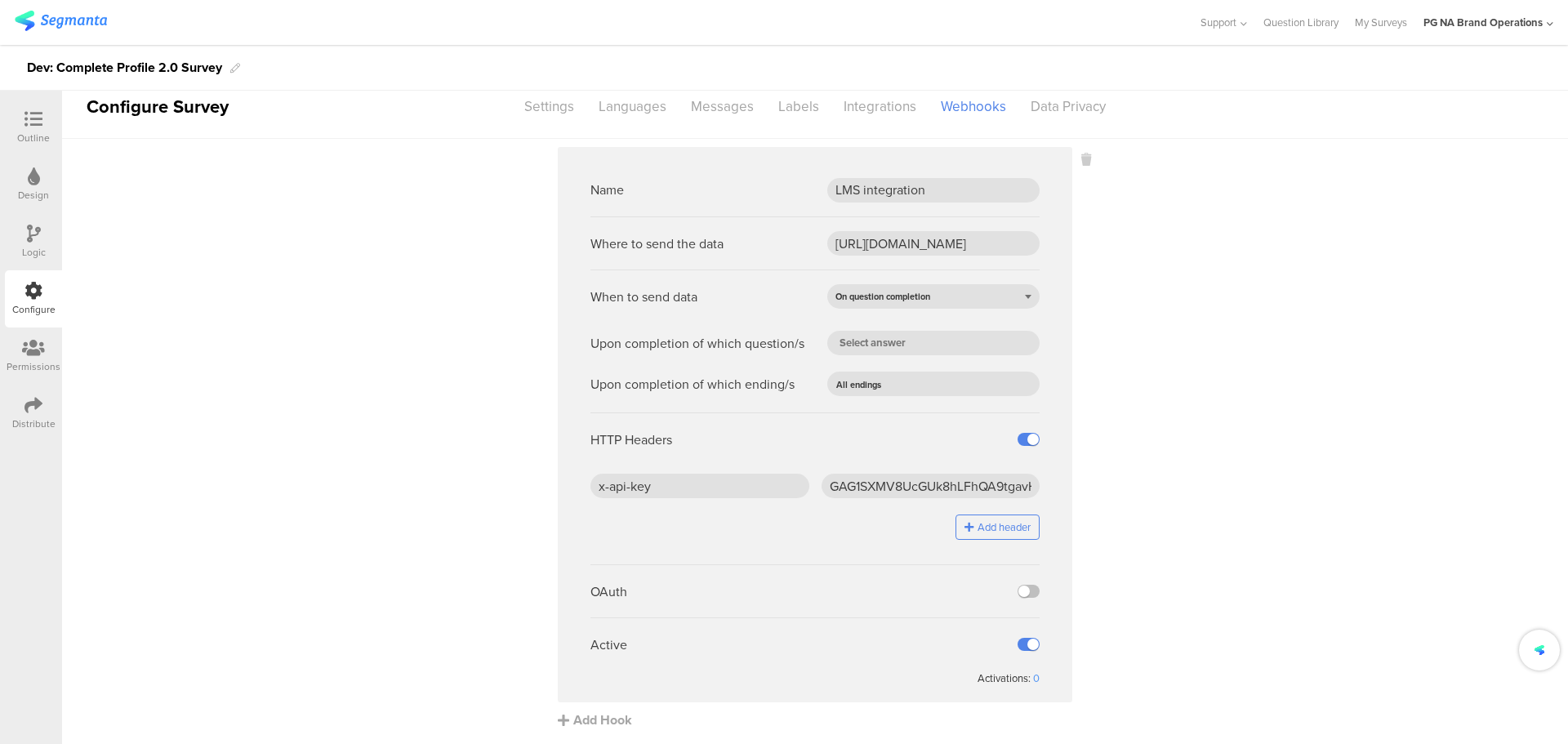
click at [1114, 496] on sg-webhook-settings "Name LMS integration Where to send the data https://api-development.pg.com/bran…" at bounding box center [815, 439] width 1506 height 583
click at [829, 485] on input "GAG1SXMV8UcGUk8hLFhQA9tgavHNWCpG" at bounding box center [931, 486] width 219 height 25
click at [404, 363] on sg-webhook-settings "Name LMS integration Where to send the data https://api-development.pg.com/bran…" at bounding box center [815, 439] width 1506 height 583
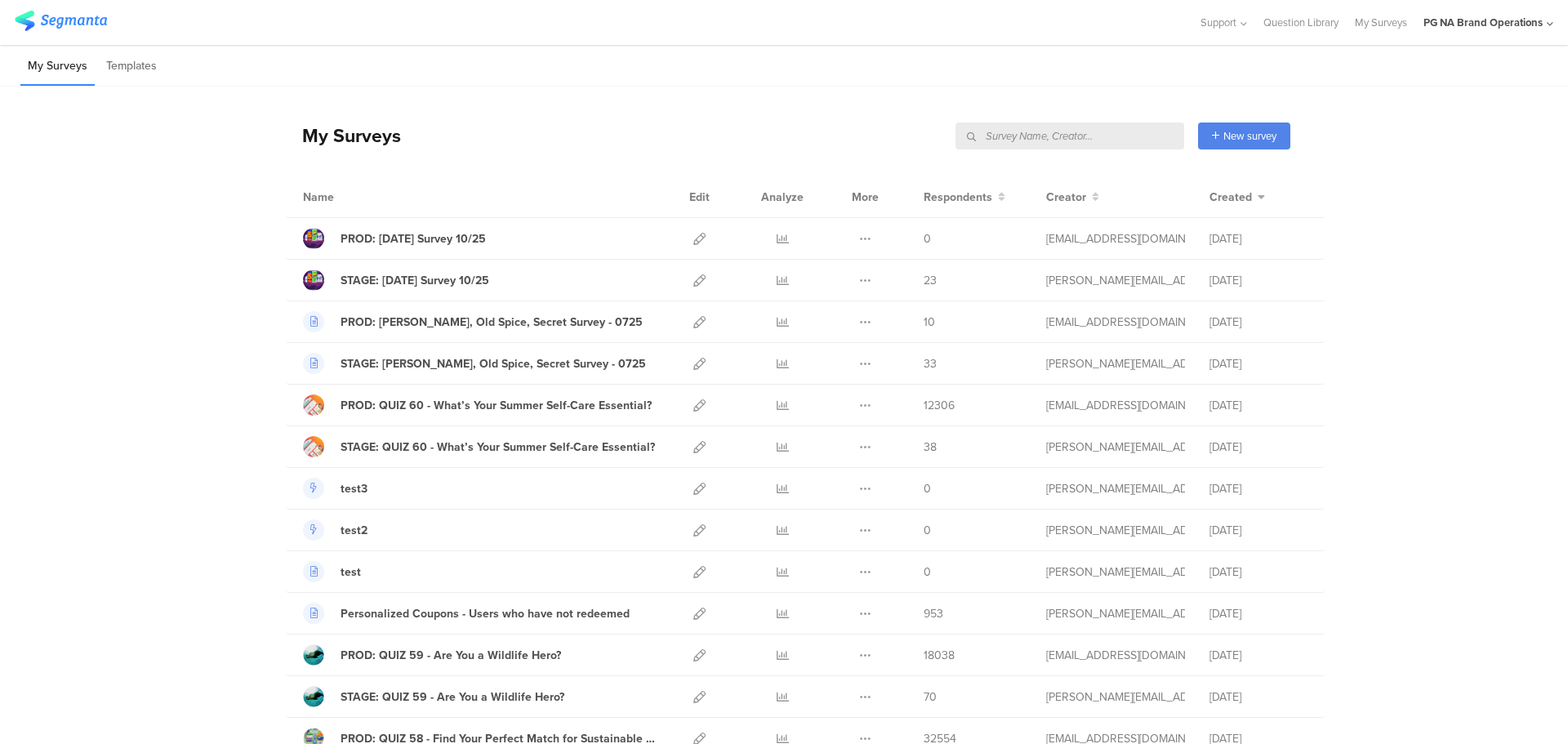
click at [1105, 137] on input "text" at bounding box center [1070, 136] width 229 height 27
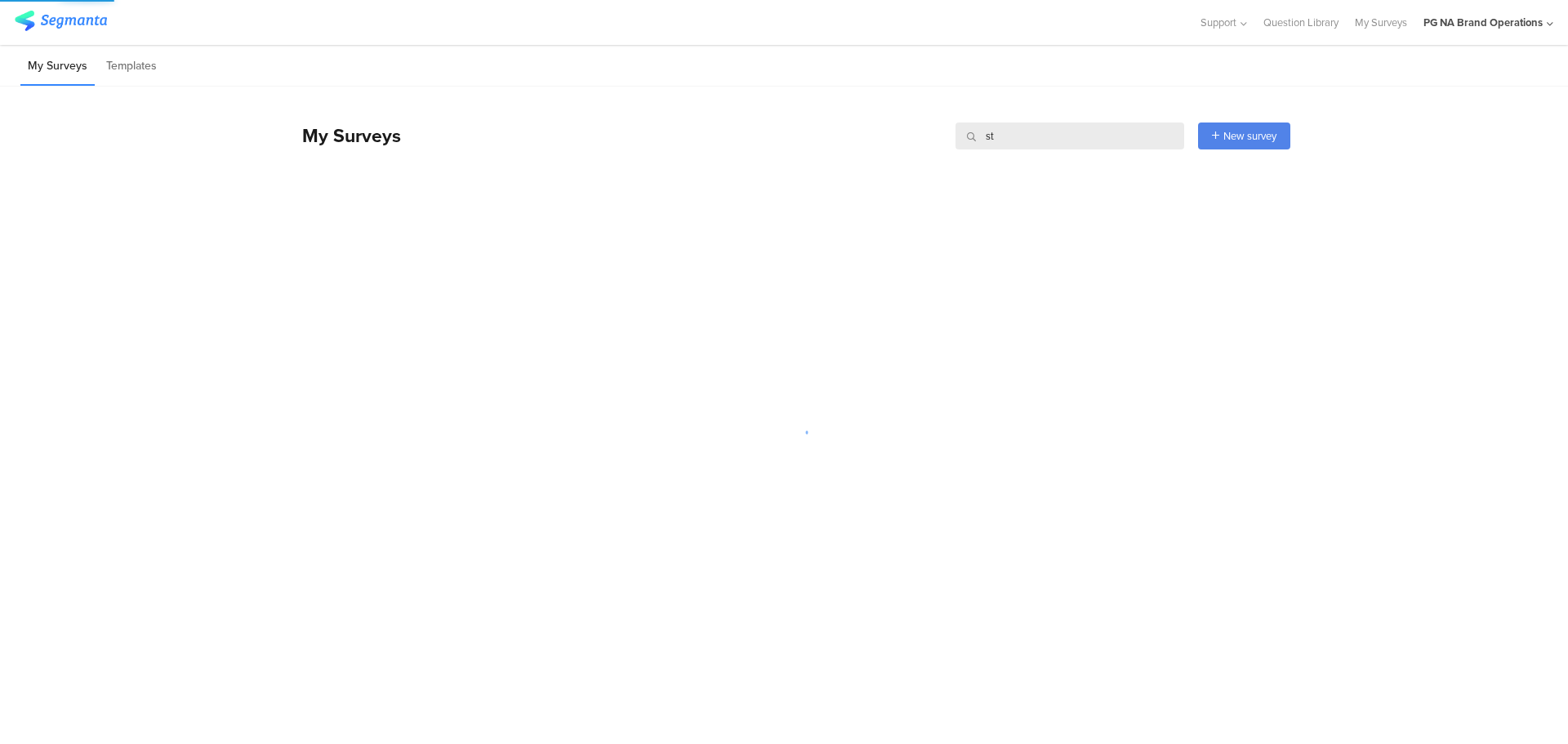
type input "s"
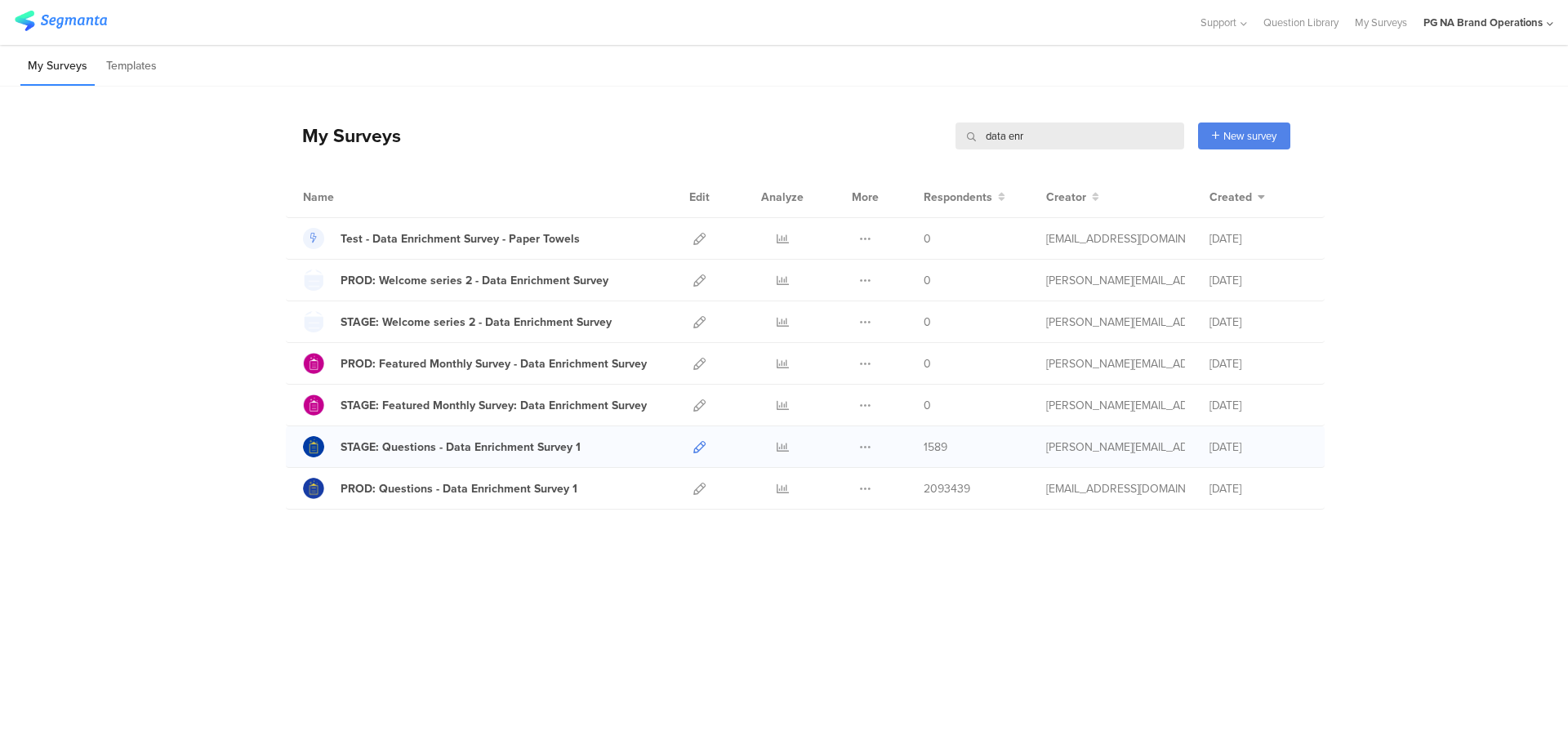
click at [696, 452] on icon at bounding box center [699, 447] width 12 height 12
click at [1009, 140] on input "data enr" at bounding box center [1070, 136] width 229 height 27
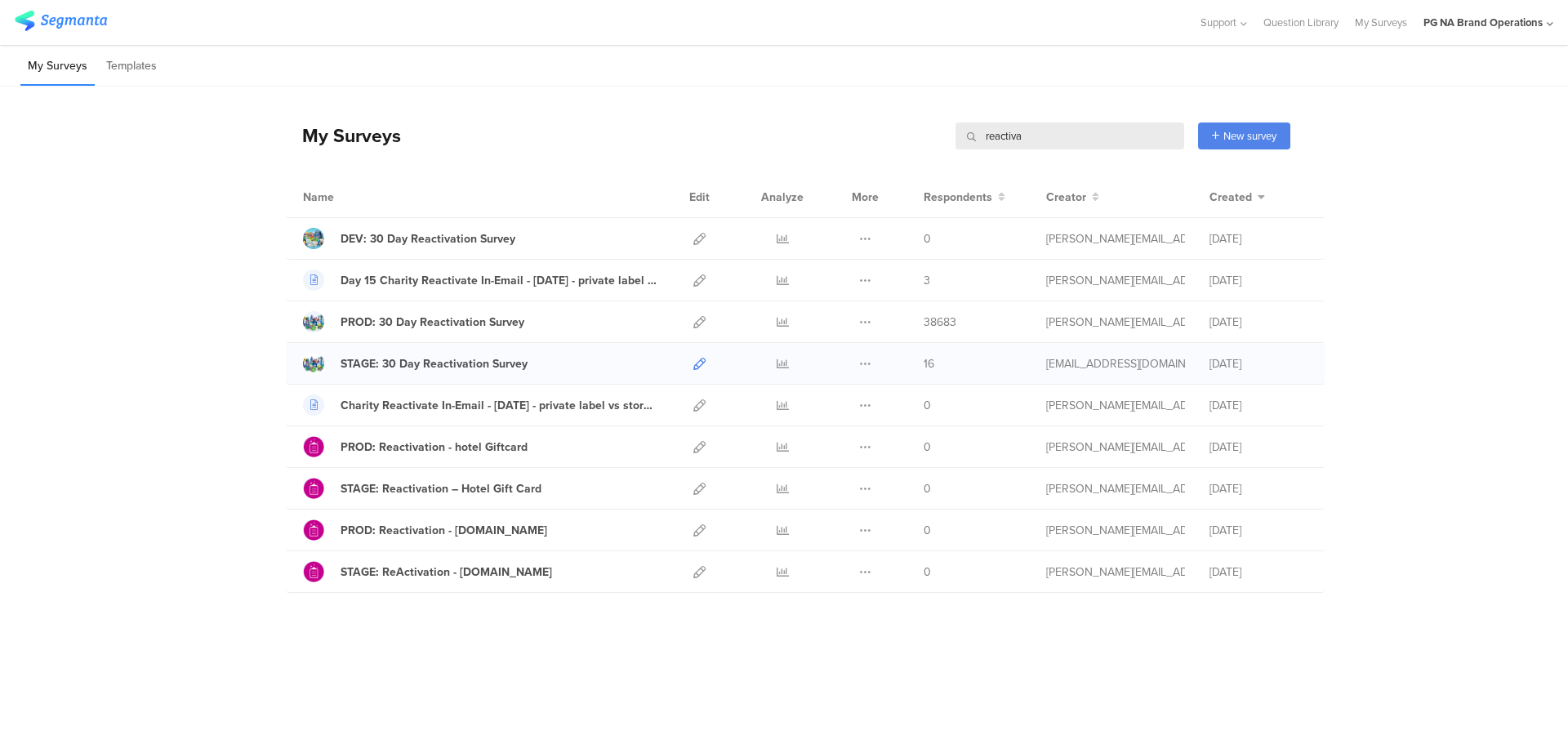
click at [697, 365] on icon at bounding box center [699, 364] width 12 height 12
click at [993, 144] on input "reactiva" at bounding box center [1070, 136] width 229 height 27
type input "pah"
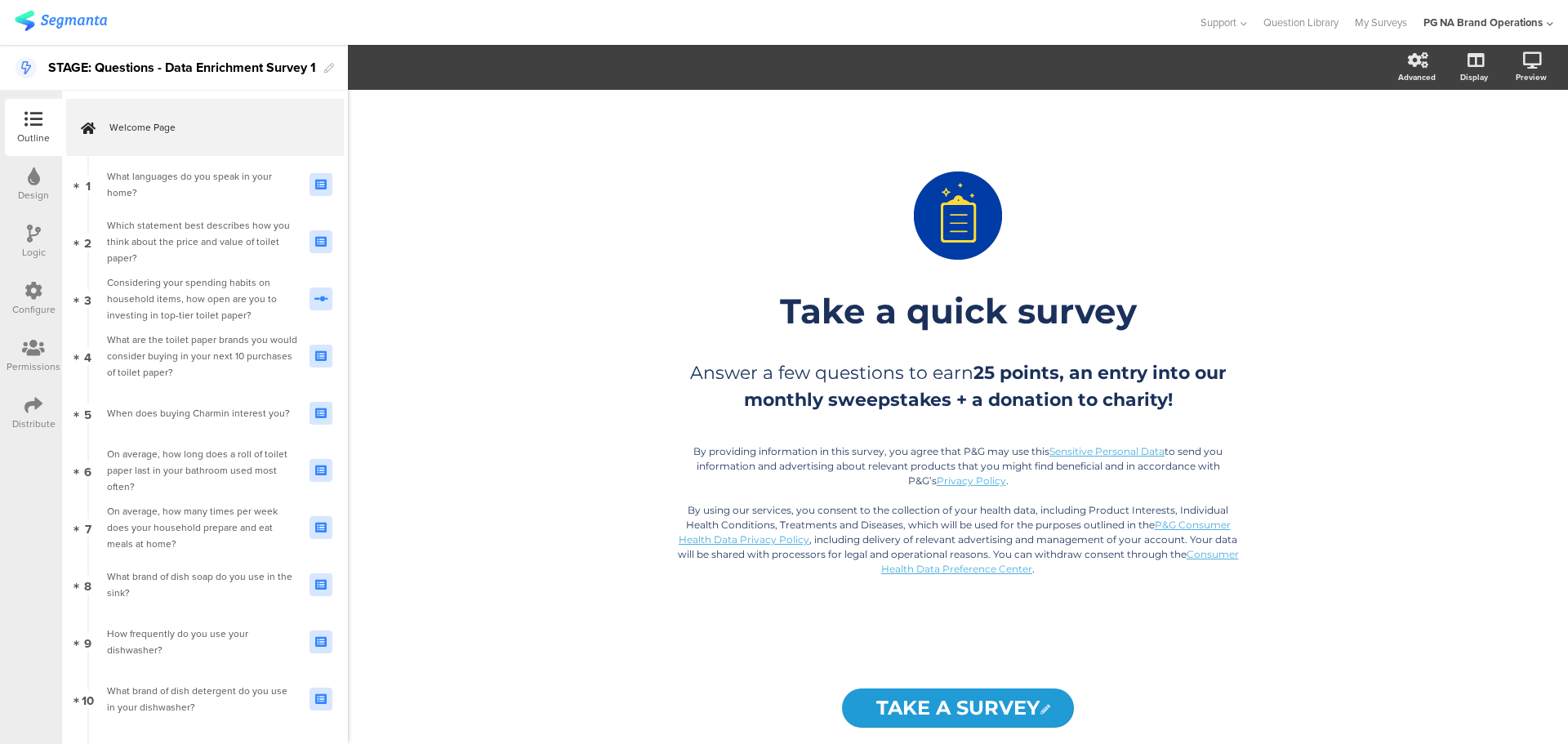
click at [30, 416] on div at bounding box center [34, 406] width 18 height 21
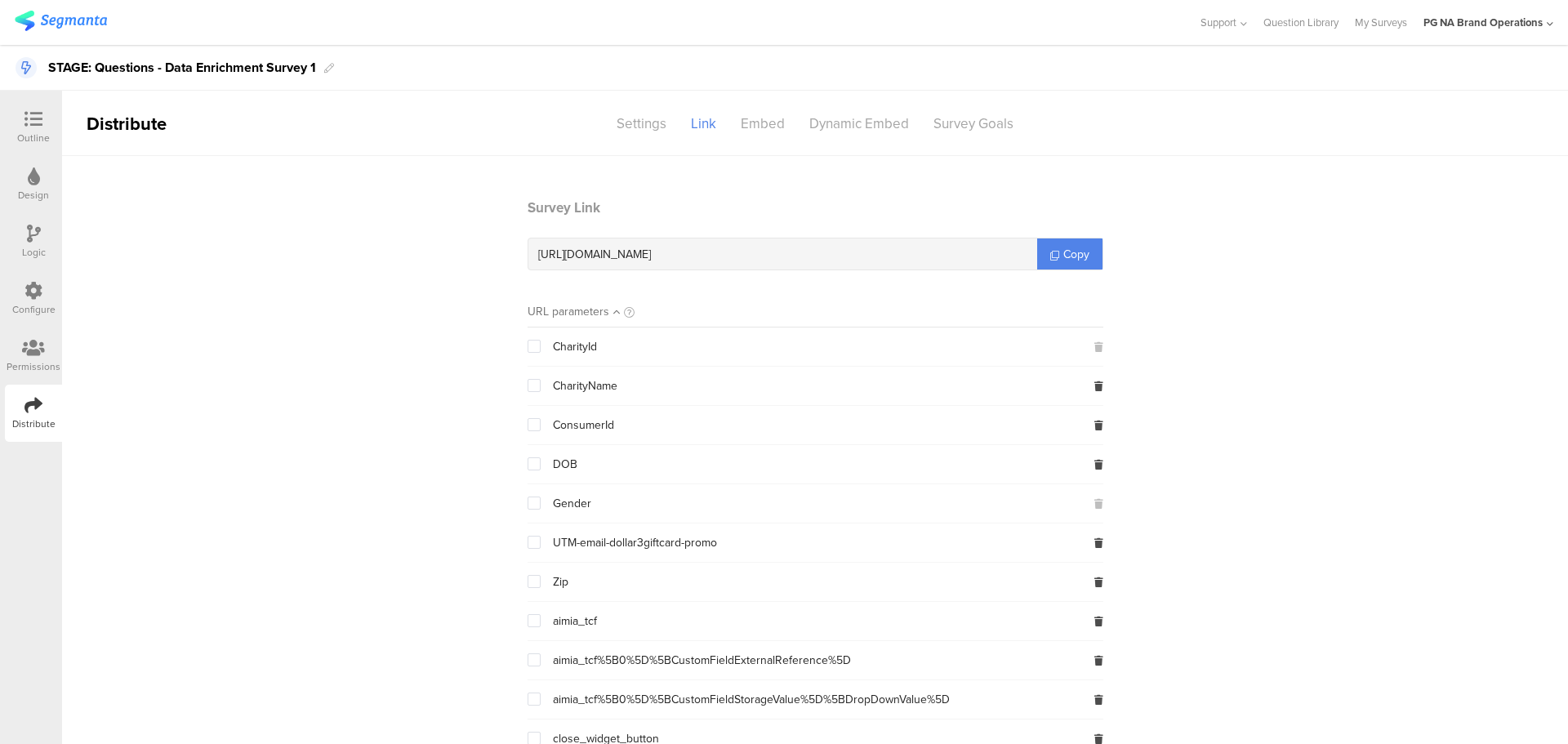
click at [30, 300] on div at bounding box center [34, 291] width 18 height 21
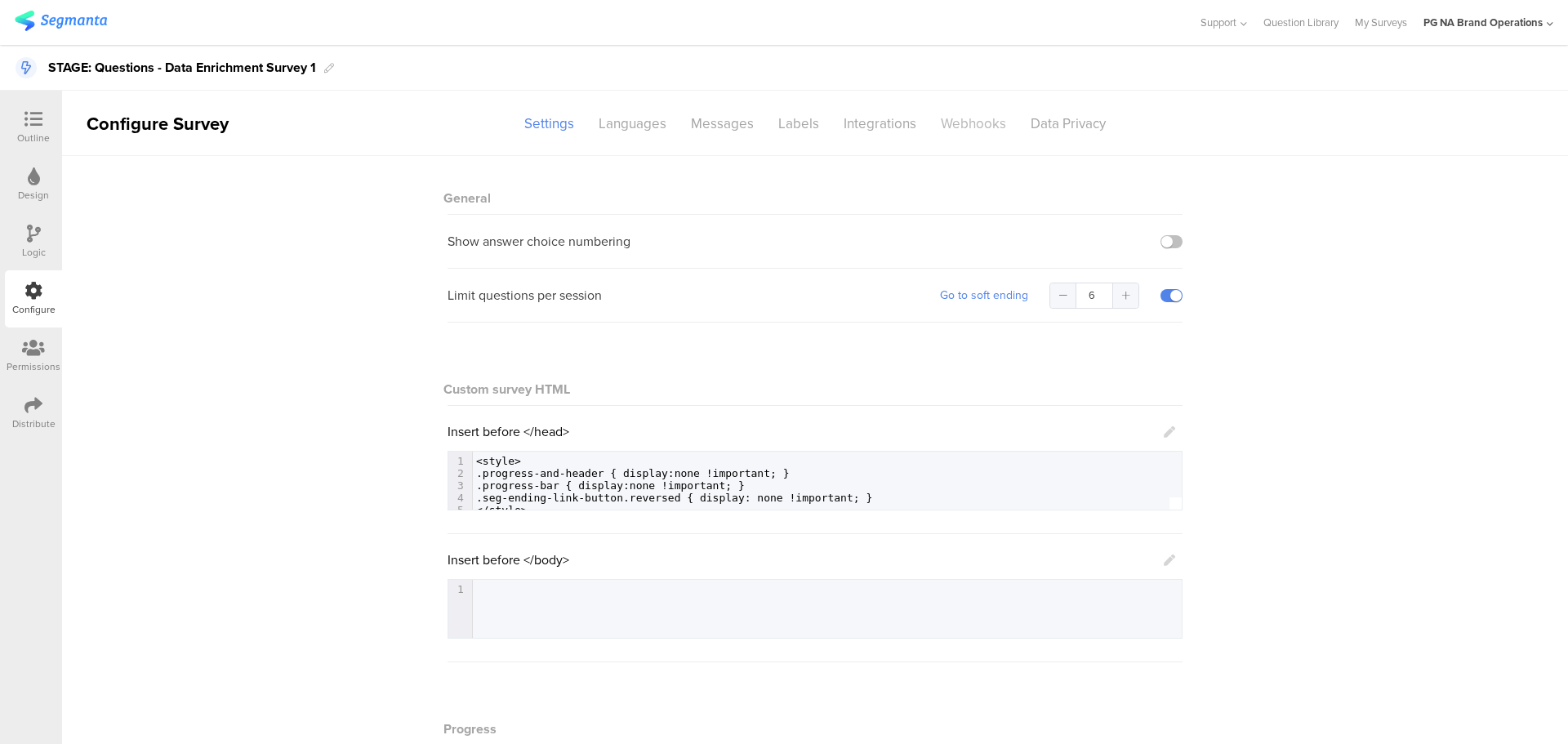
click at [953, 128] on div "Webhooks" at bounding box center [973, 123] width 90 height 29
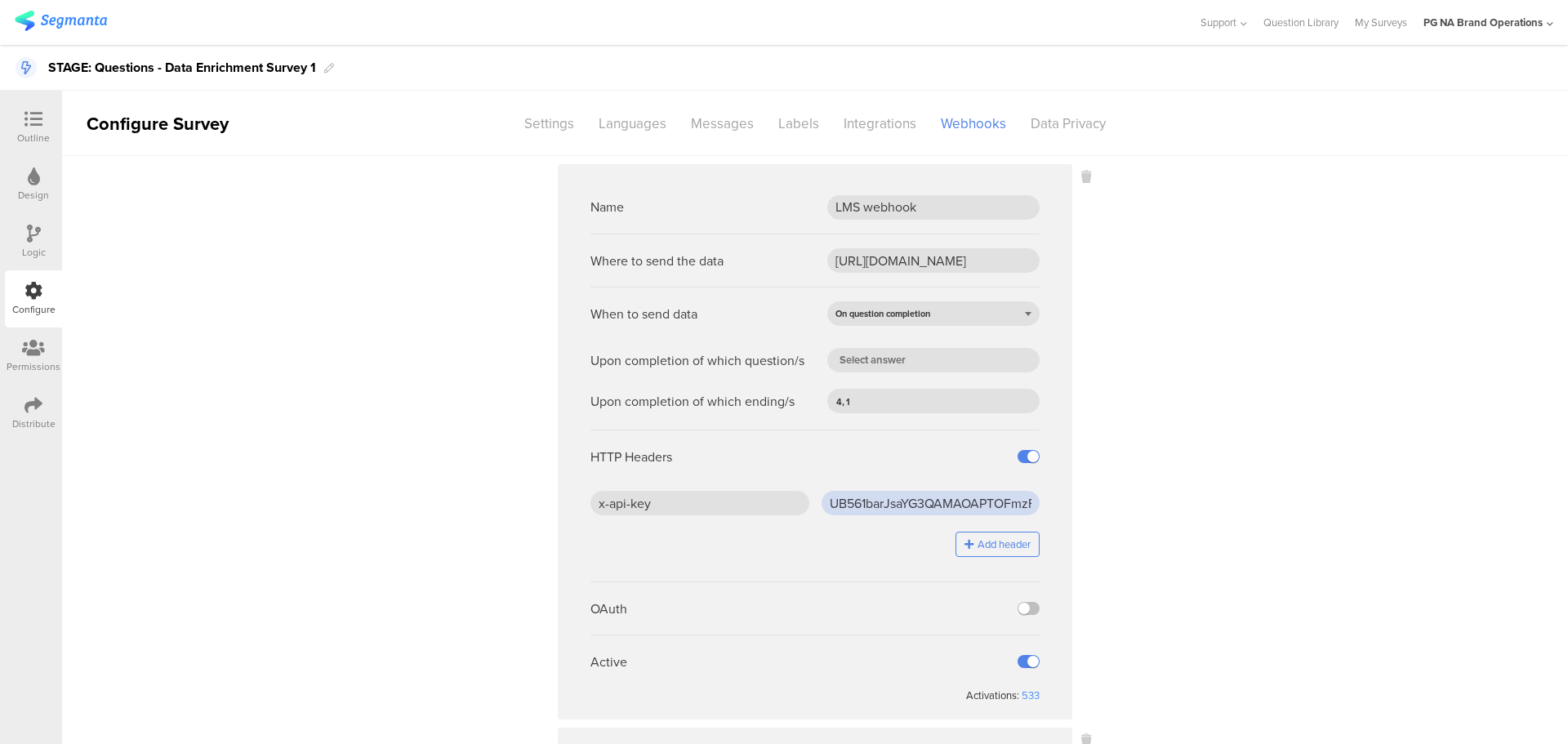
click at [841, 507] on input "UB561barJsaYG3QAMAOAPTOFmzFlsaB1" at bounding box center [931, 503] width 219 height 25
click at [886, 259] on input "[URL][DOMAIN_NAME]" at bounding box center [933, 261] width 212 height 25
click at [911, 263] on input "[URL][DOMAIN_NAME]" at bounding box center [933, 261] width 212 height 25
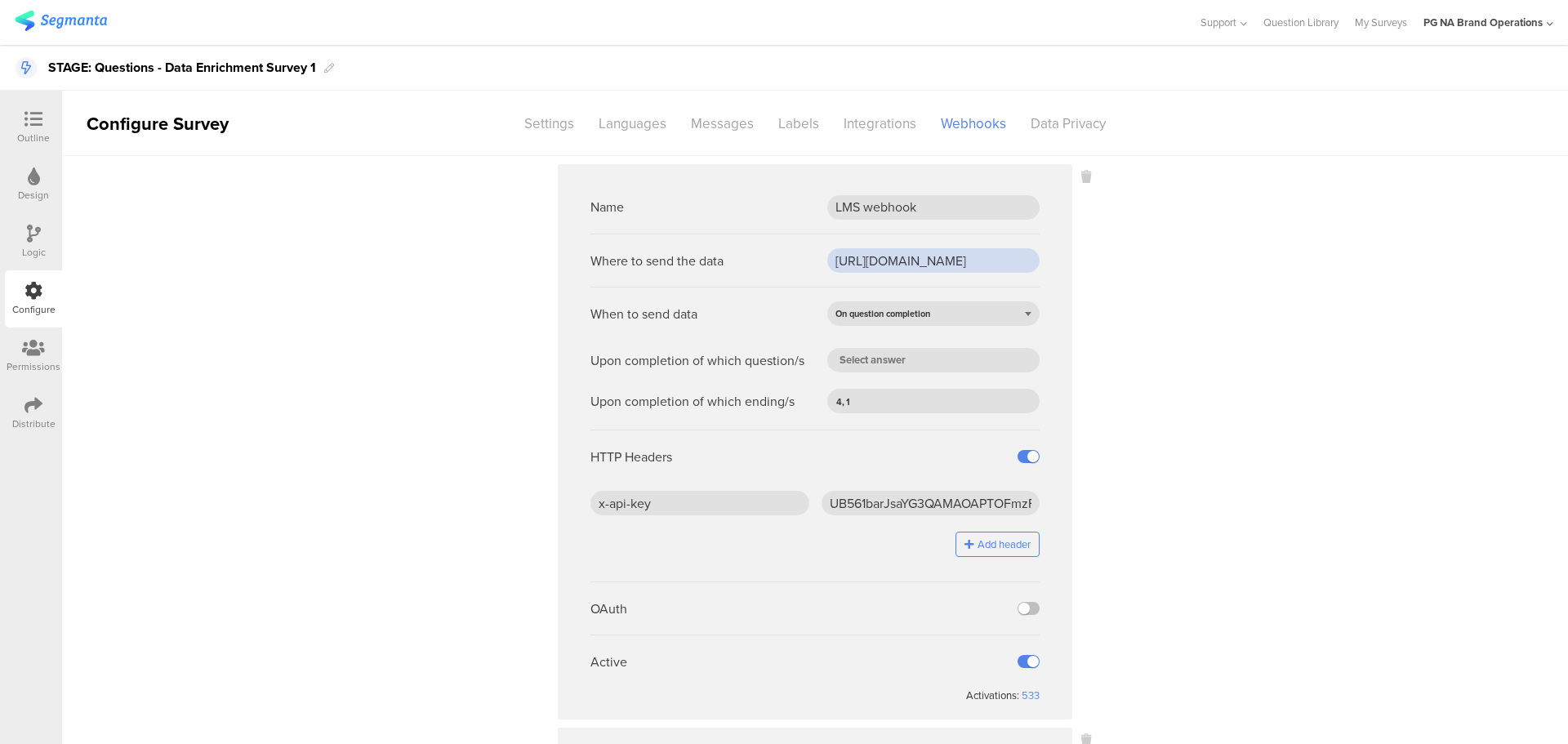
click at [911, 263] on input "[URL][DOMAIN_NAME]" at bounding box center [933, 261] width 212 height 25
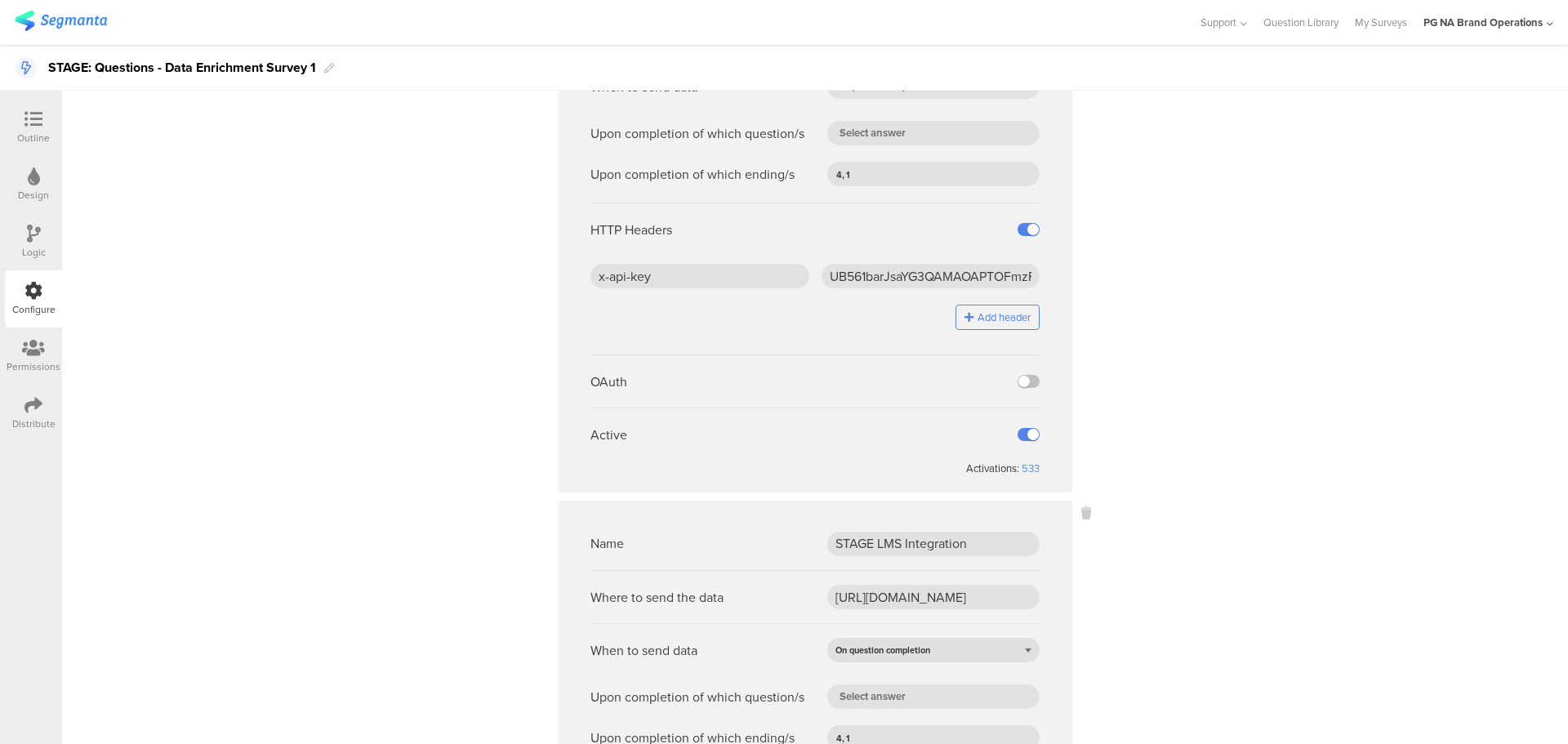
scroll to position [445, 0]
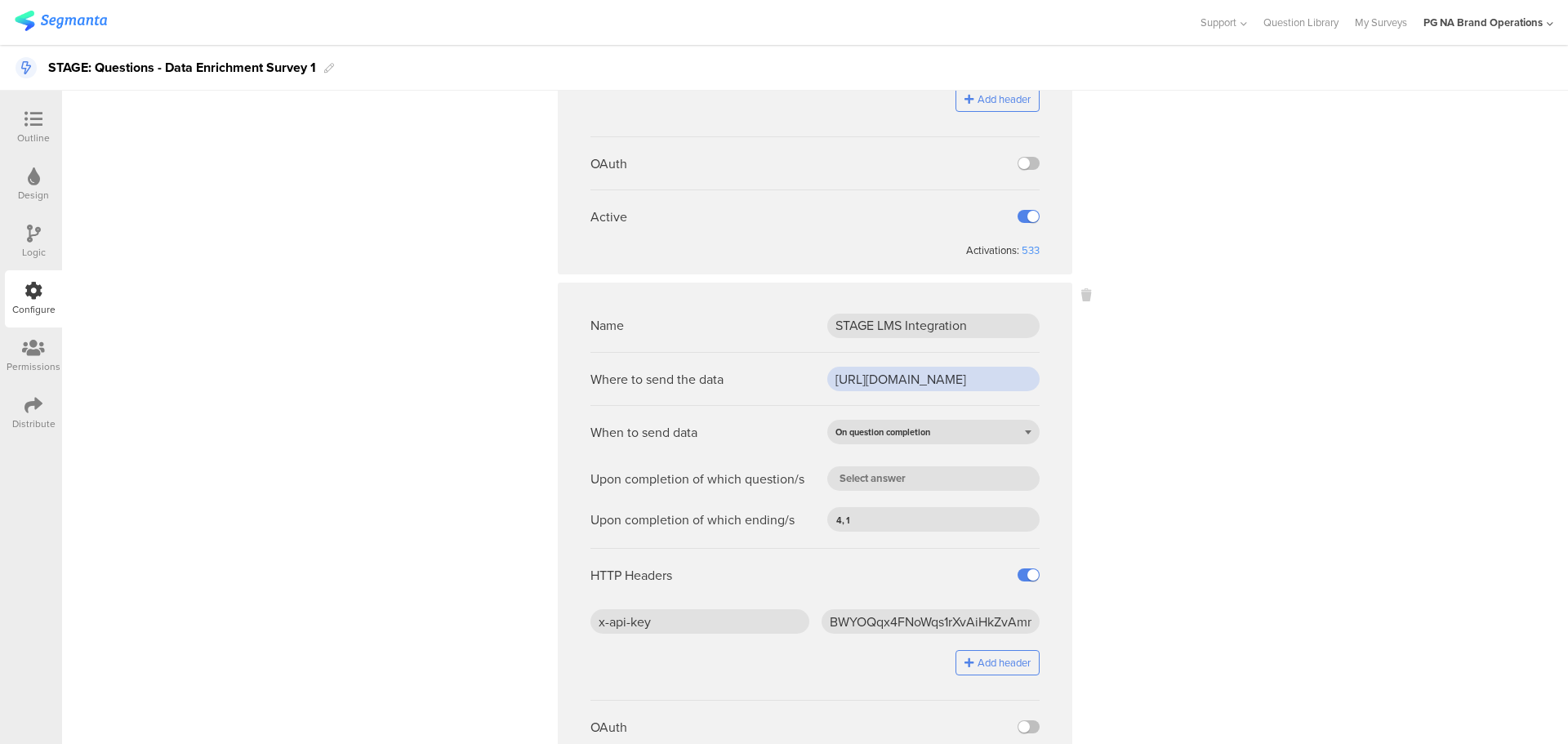
click at [910, 381] on input "[URL][DOMAIN_NAME]" at bounding box center [933, 379] width 212 height 25
click at [901, 381] on input "[URL][DOMAIN_NAME]" at bounding box center [933, 379] width 212 height 25
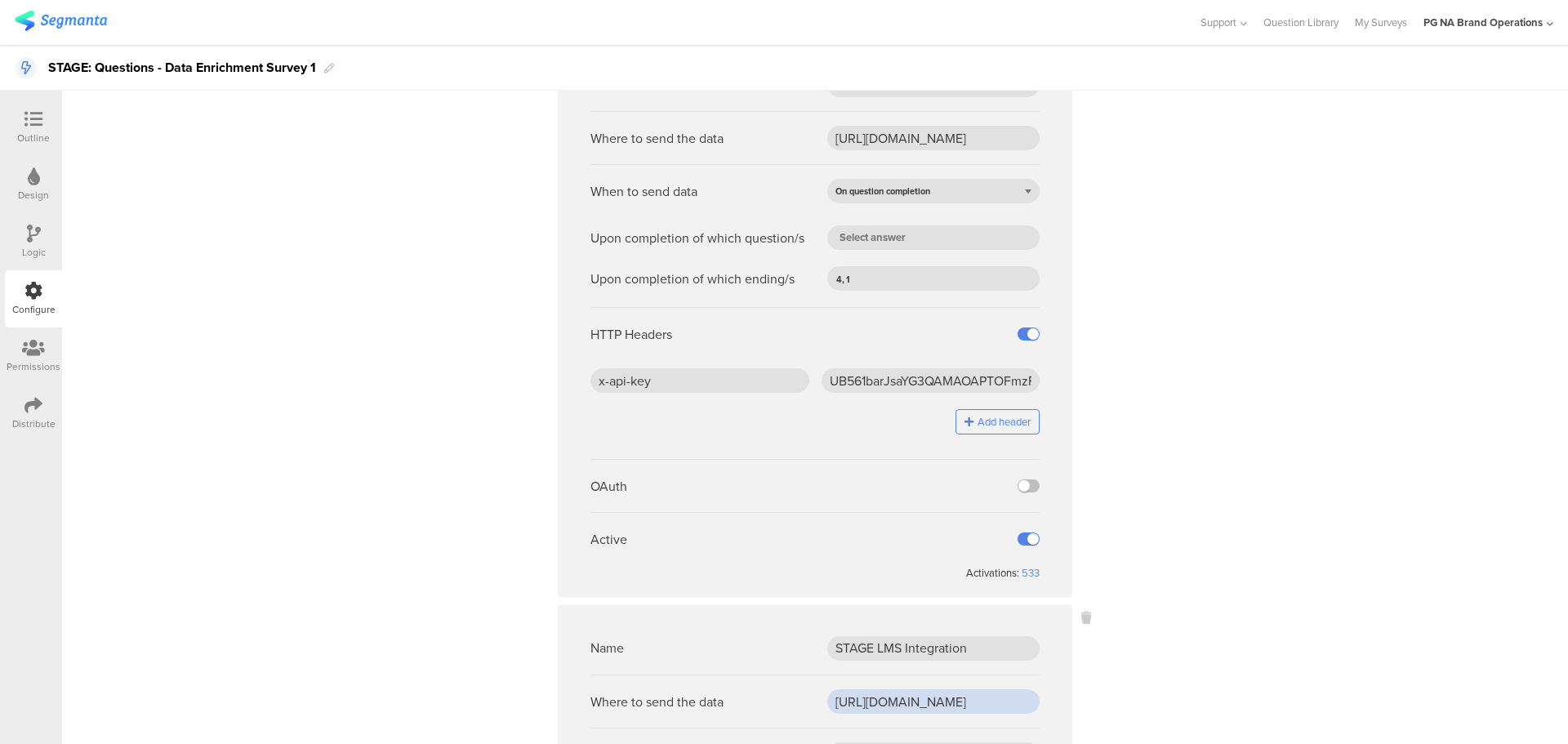
scroll to position [91, 0]
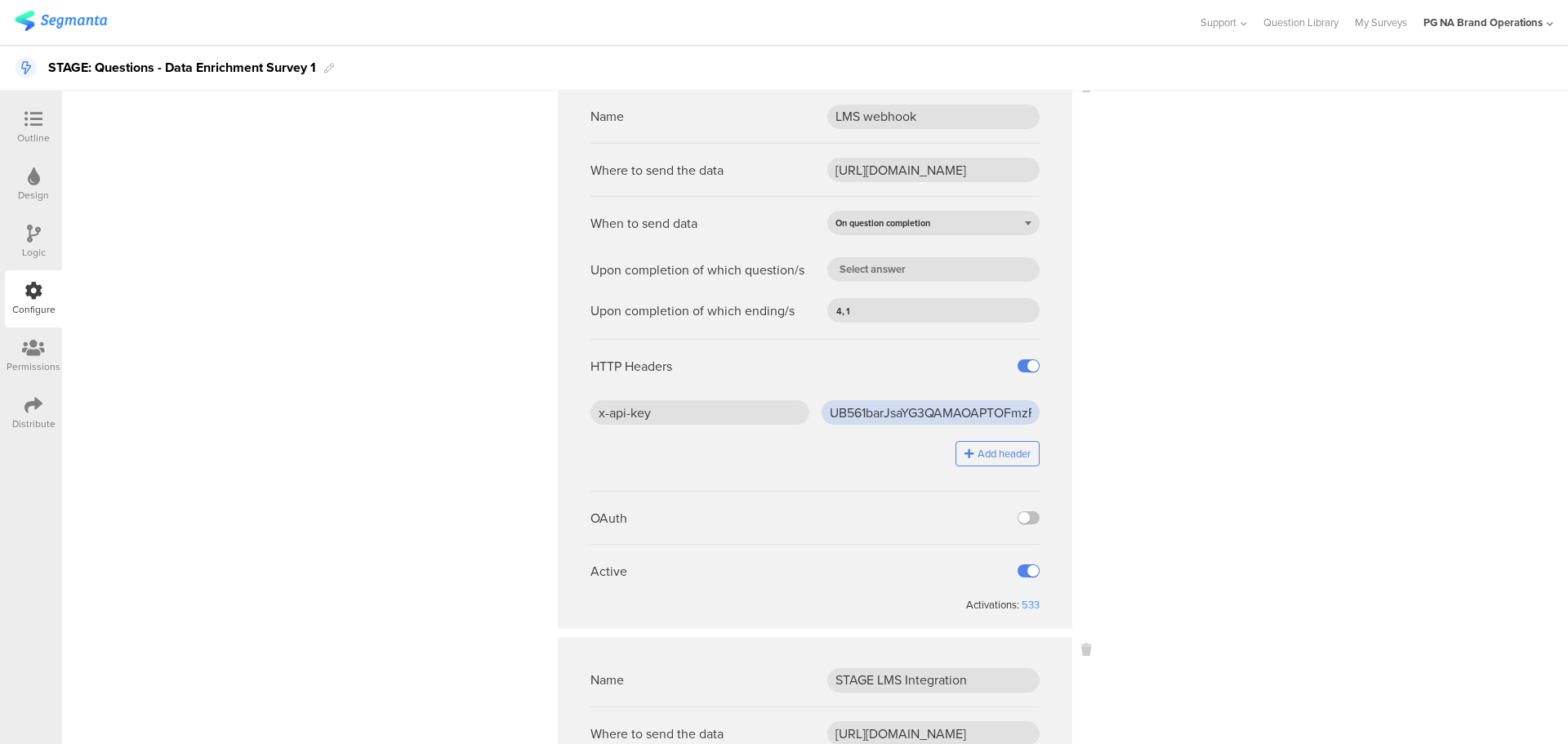
click at [840, 415] on input "UB561barJsaYG3QAMAOAPTOFmzFlsaB1" at bounding box center [931, 412] width 219 height 25
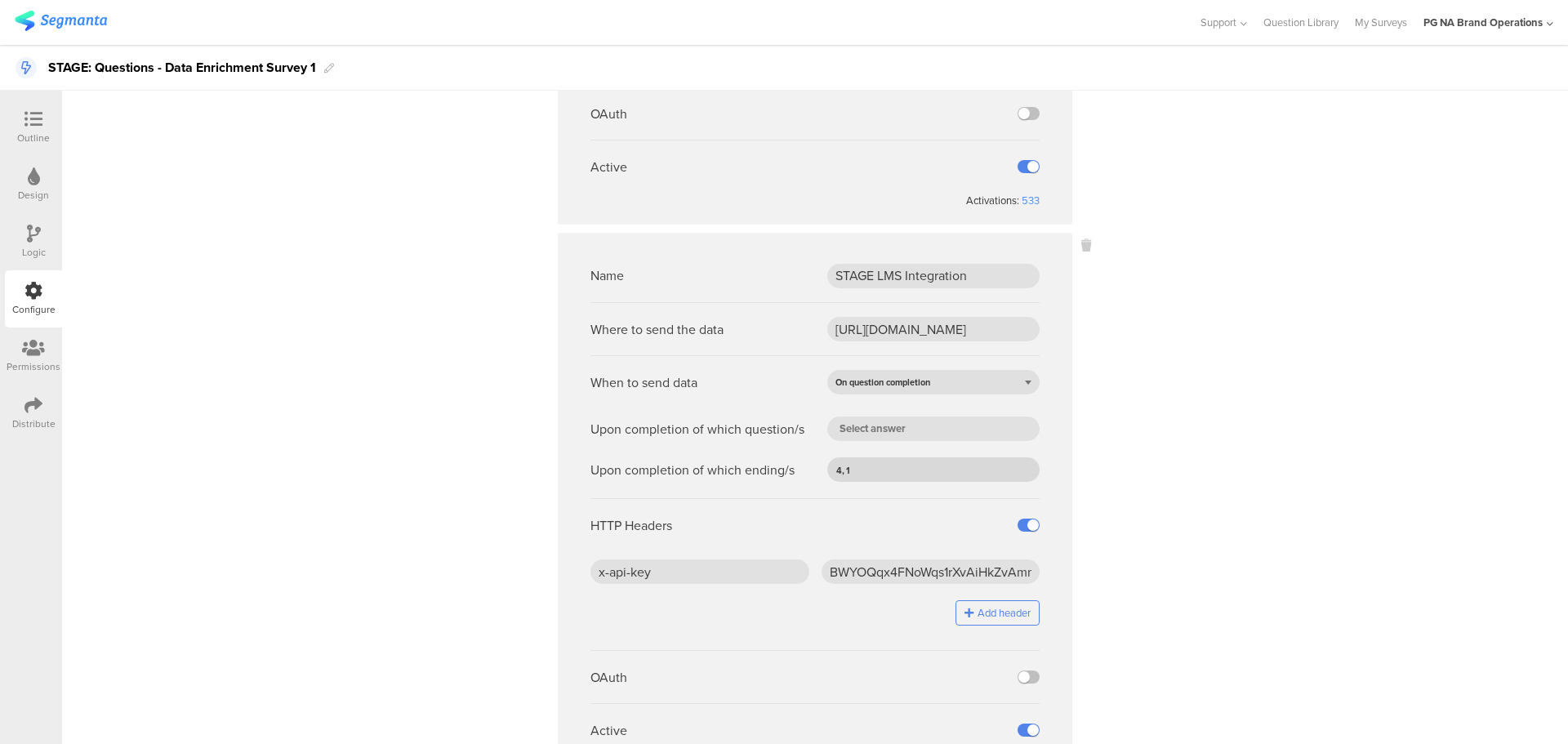
scroll to position [496, 0]
click at [837, 574] on input "BWYOQqx4FNoWqs1rXvAiHkZvAmn9GSBW" at bounding box center [931, 570] width 219 height 25
paste input "UB561barJsaYG3QAMAOAPTOFmzFlsaB1"
type input "UB561barJsaYG3QAMAOAPTOFmzFlsaB1"
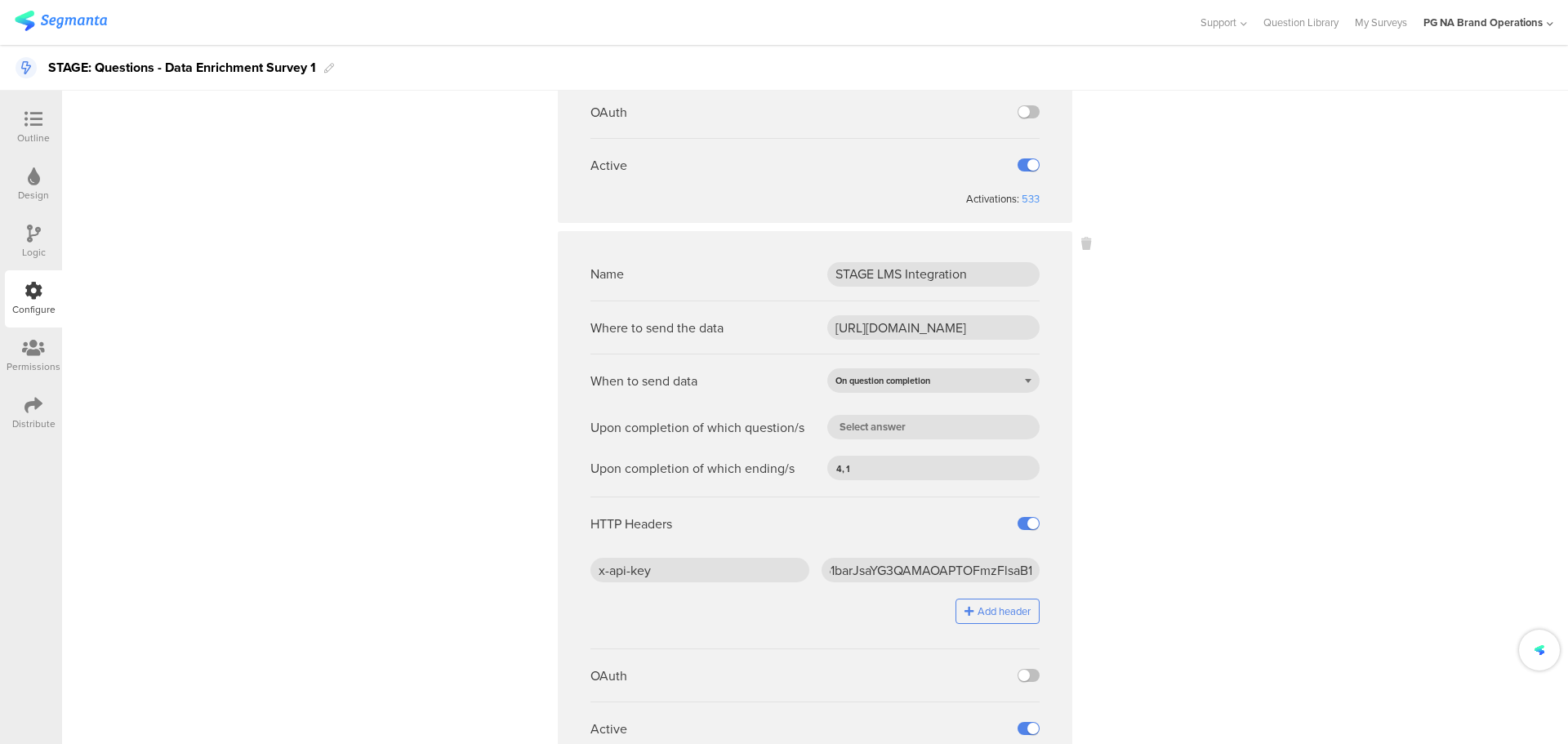
scroll to position [0, 0]
click at [1141, 574] on sg-webhook-settings "Name LMS webhook Where to send the data https://api-development.pg.com/brandbui…" at bounding box center [815, 240] width 1506 height 1146
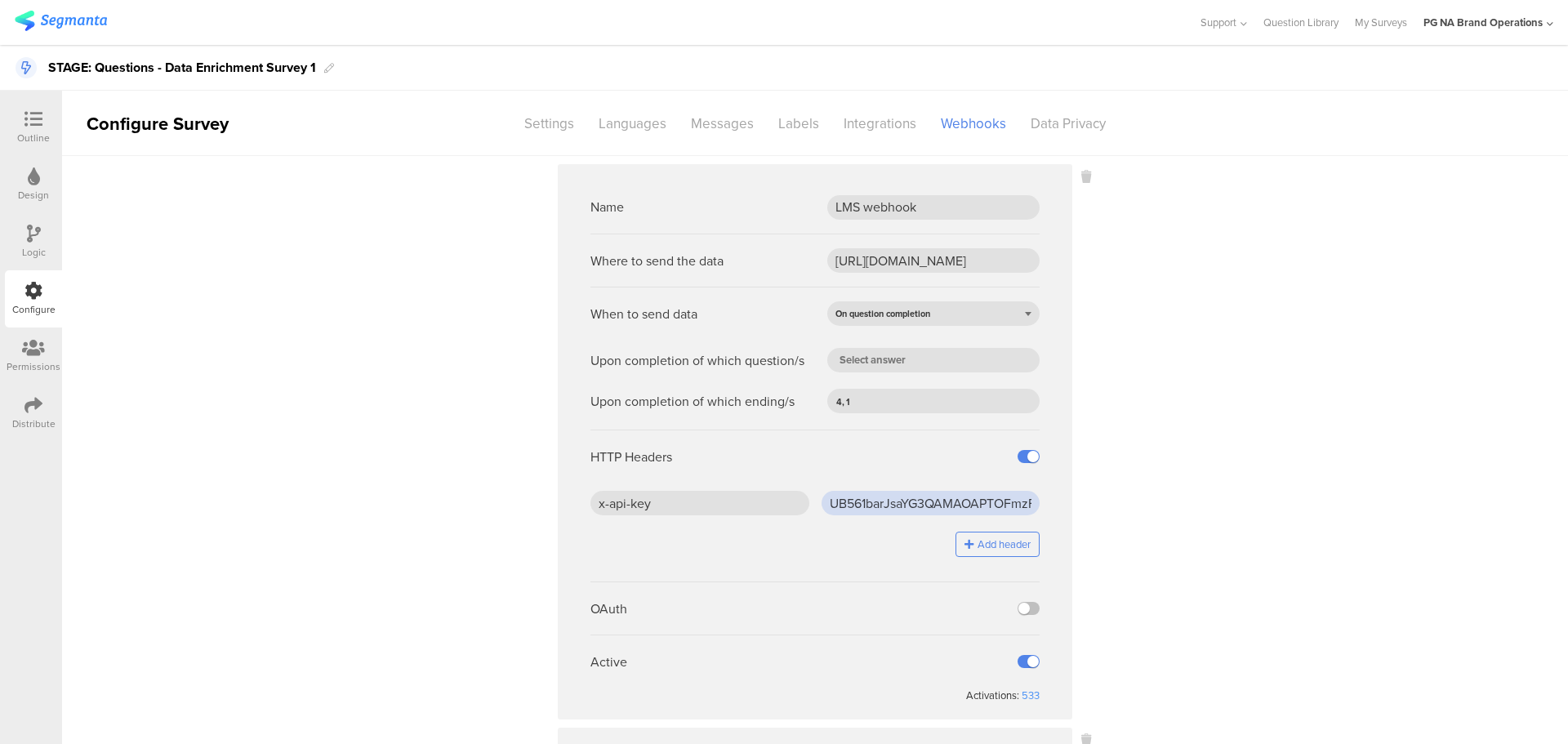
click at [840, 504] on input "UB561barJsaYG3QAMAOAPTOFmzFlsaB1" at bounding box center [931, 503] width 219 height 25
click at [854, 495] on input "UB561barJsaYG3QAMAOAPTOFmzFlsaB1" at bounding box center [931, 503] width 219 height 25
paste input "GAG1SXMV8UcGUk8hLFhQA9tgavHNWCpG"
type input "GAG1SXMV8UcGUk8hLFhQA9tgavHNWCpG"
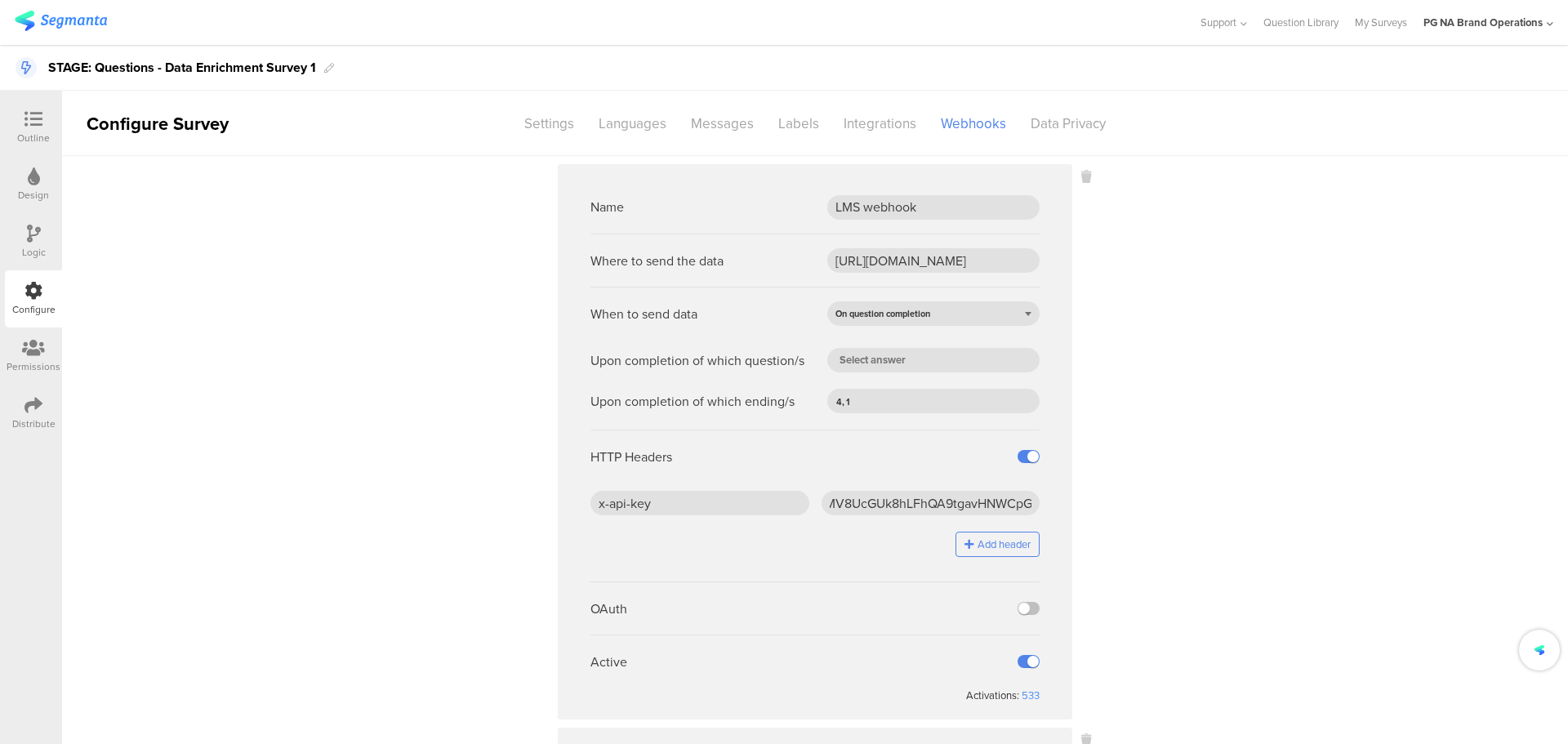
scroll to position [0, 0]
click at [1115, 505] on sg-webhook-settings "Name LMS webhook Where to send the data https://api-development.pg.com/brandbui…" at bounding box center [815, 737] width 1506 height 1146
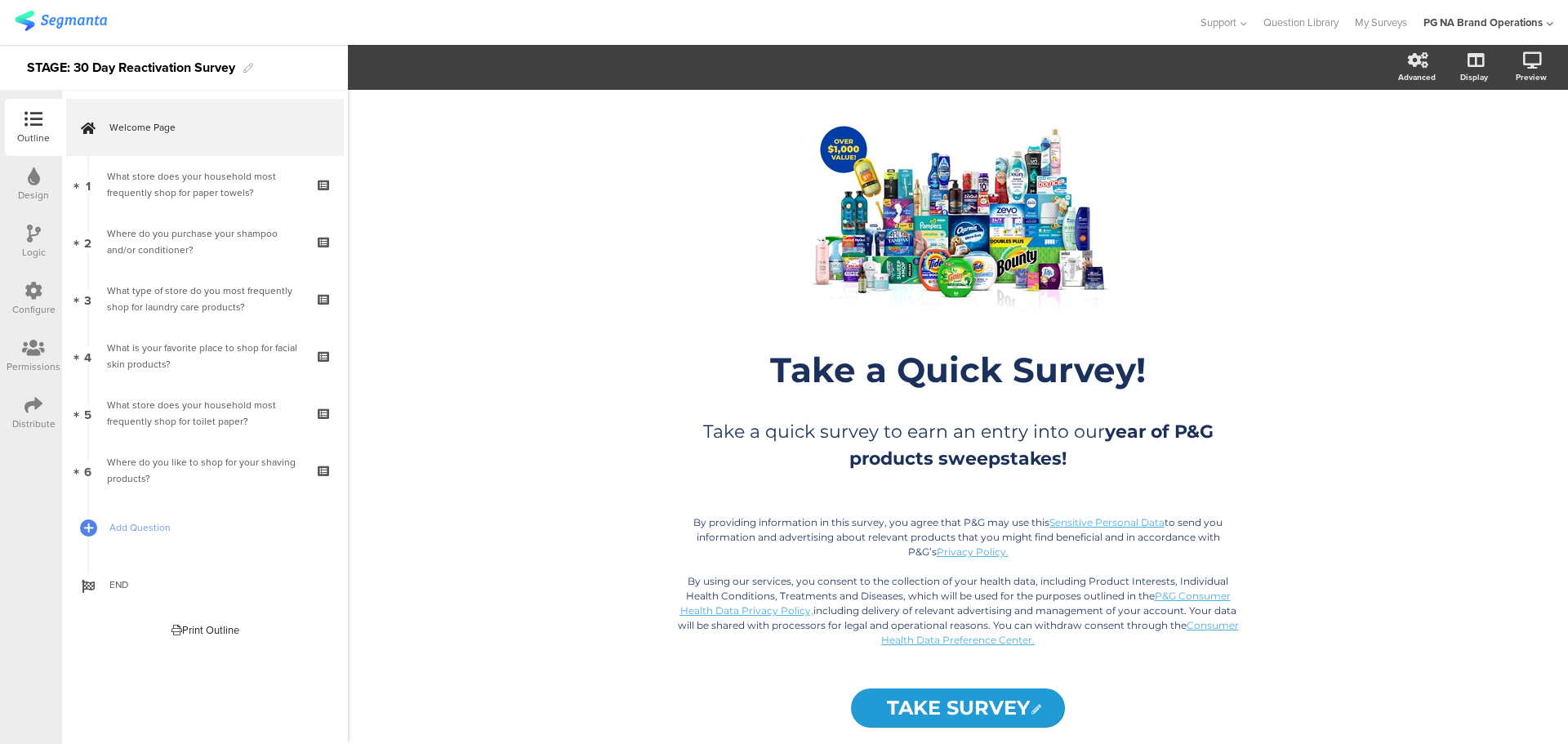
click at [38, 416] on div at bounding box center [34, 406] width 18 height 21
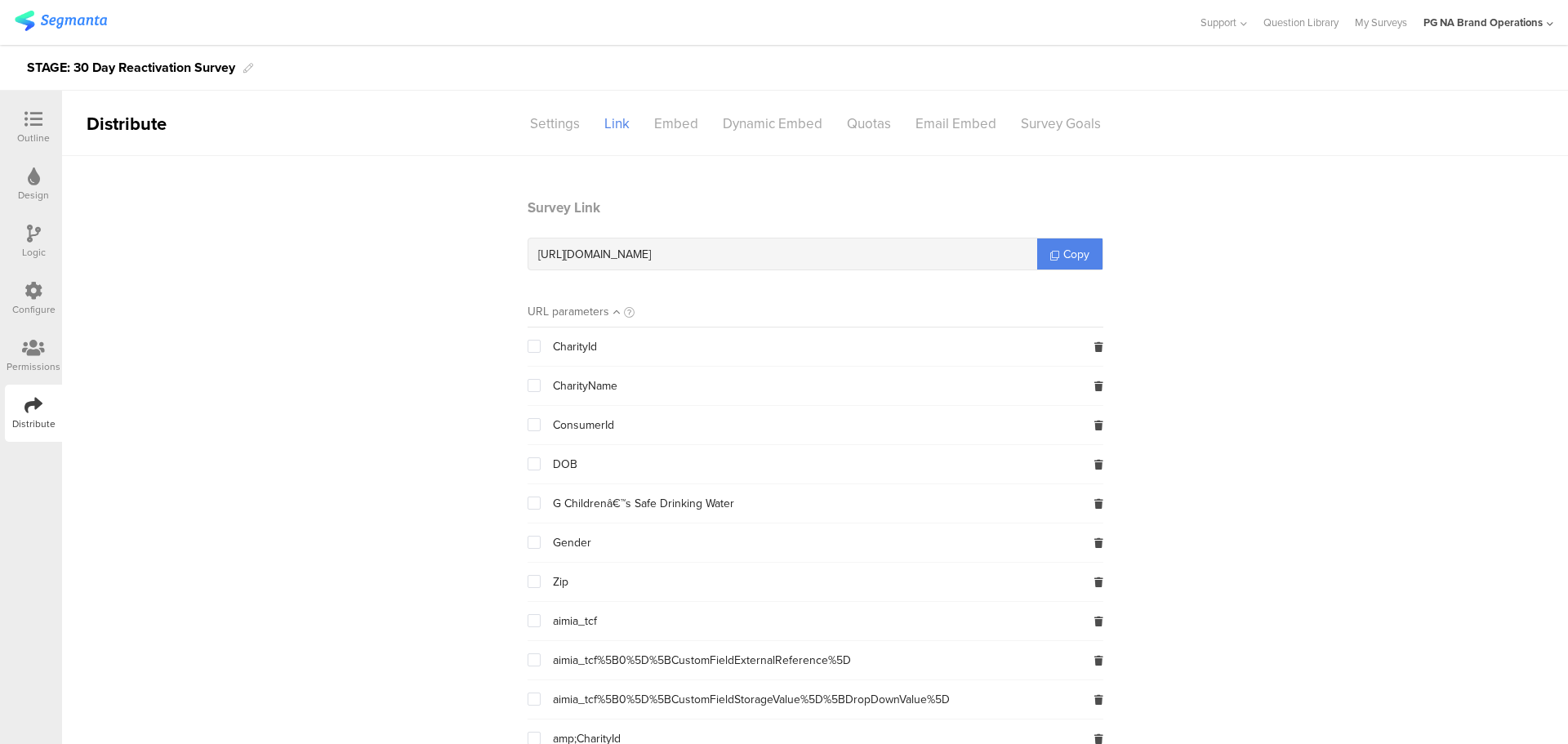
click at [24, 314] on div "Configure" at bounding box center [34, 309] width 44 height 15
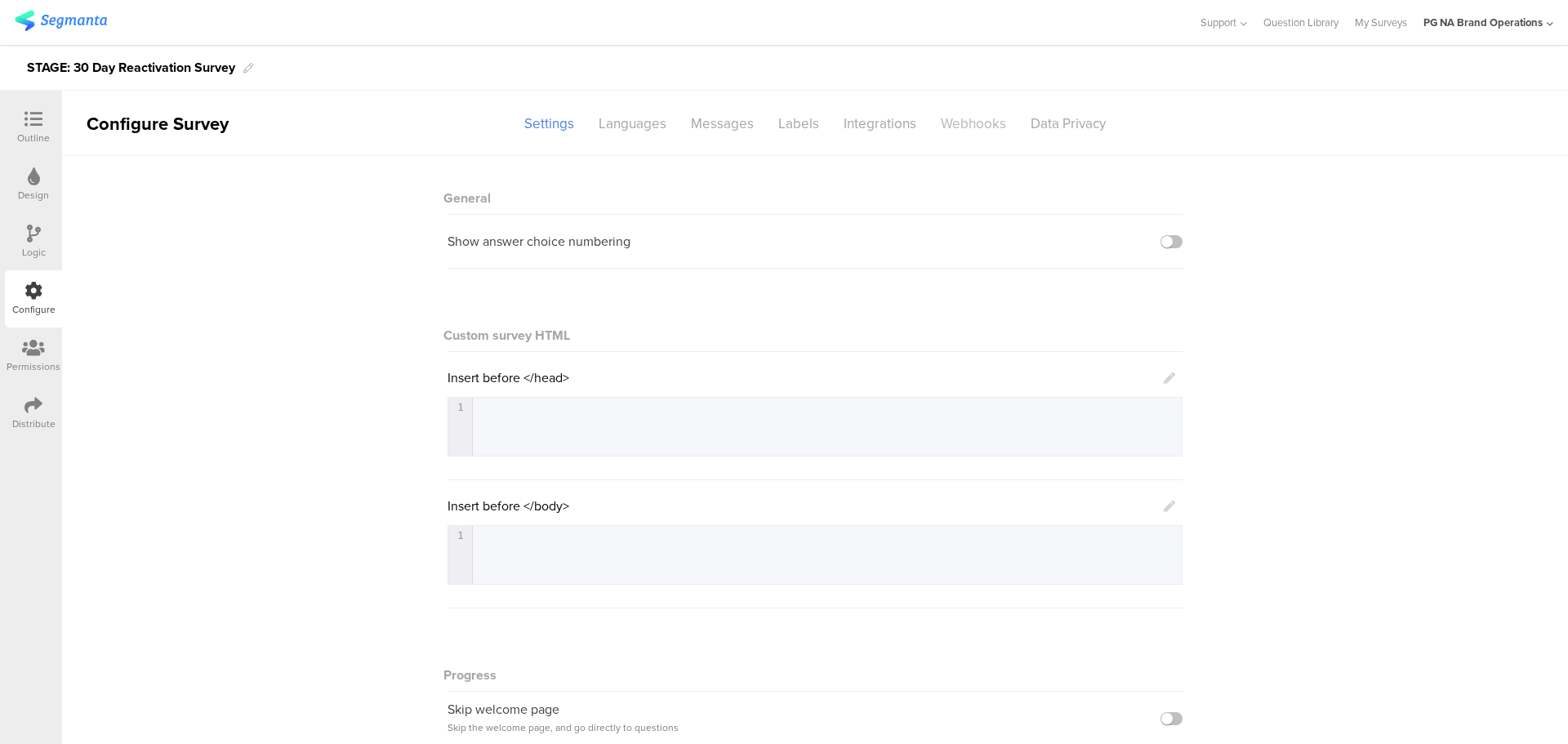
click at [952, 121] on div "Webhooks" at bounding box center [973, 123] width 90 height 29
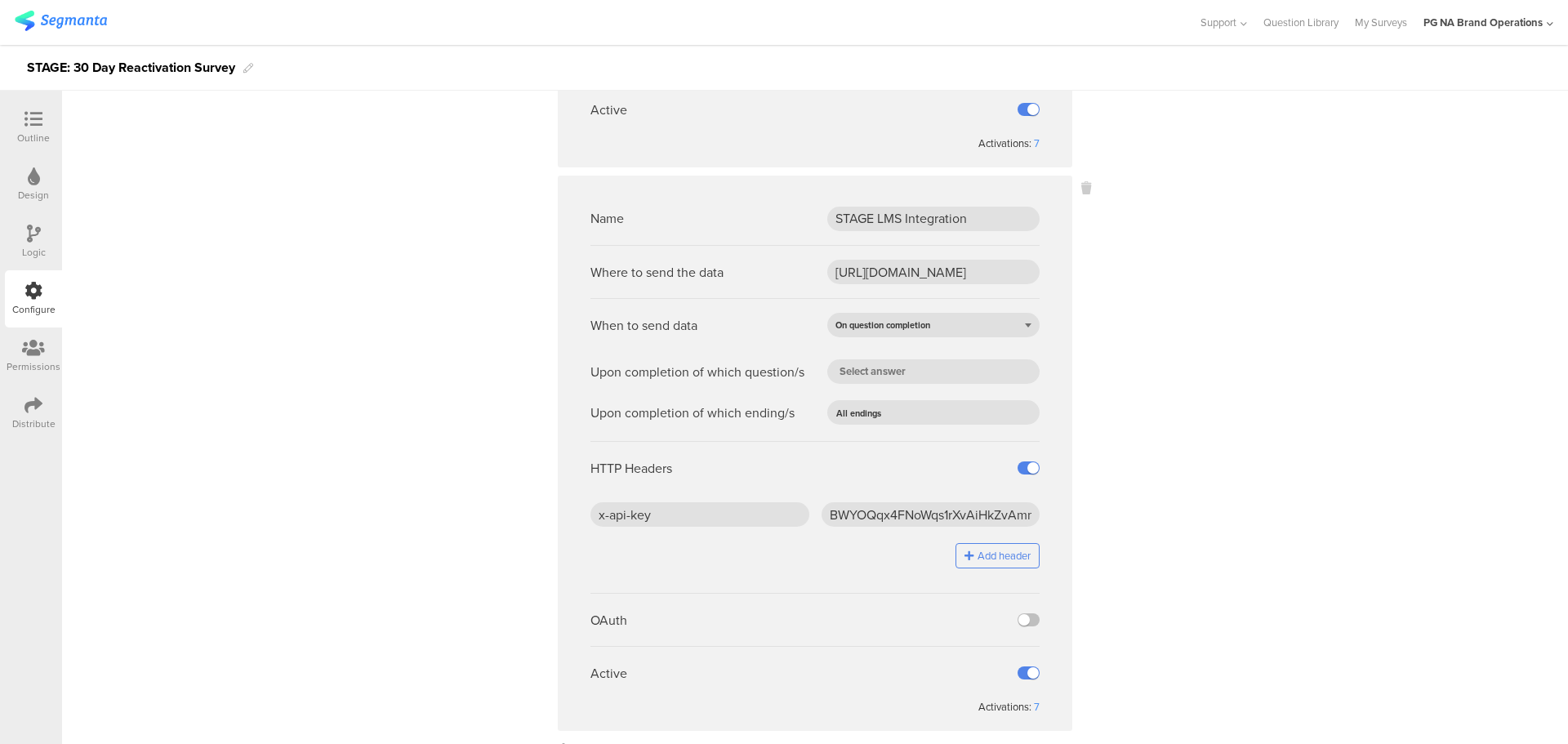
scroll to position [579, 0]
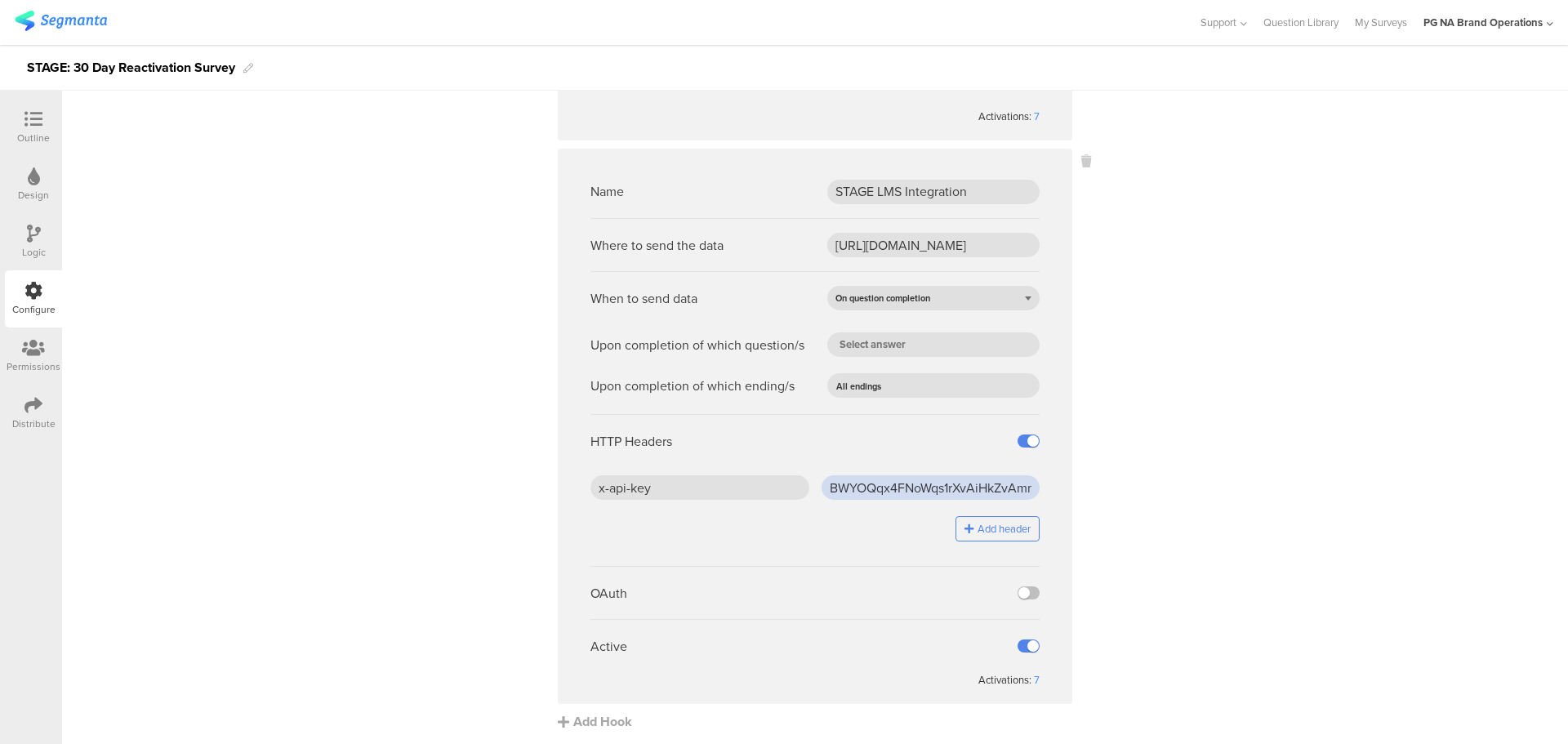
click at [839, 481] on input "BWYOQqx4FNoWqs1rXvAiHkZvAmn9GSBW" at bounding box center [931, 488] width 219 height 25
paste input "UB561barJsaYG3QAMAOAPTOFmzFlsaB1"
type input "UB561barJsaYG3QAMAOAPTOFmzFlsaB1"
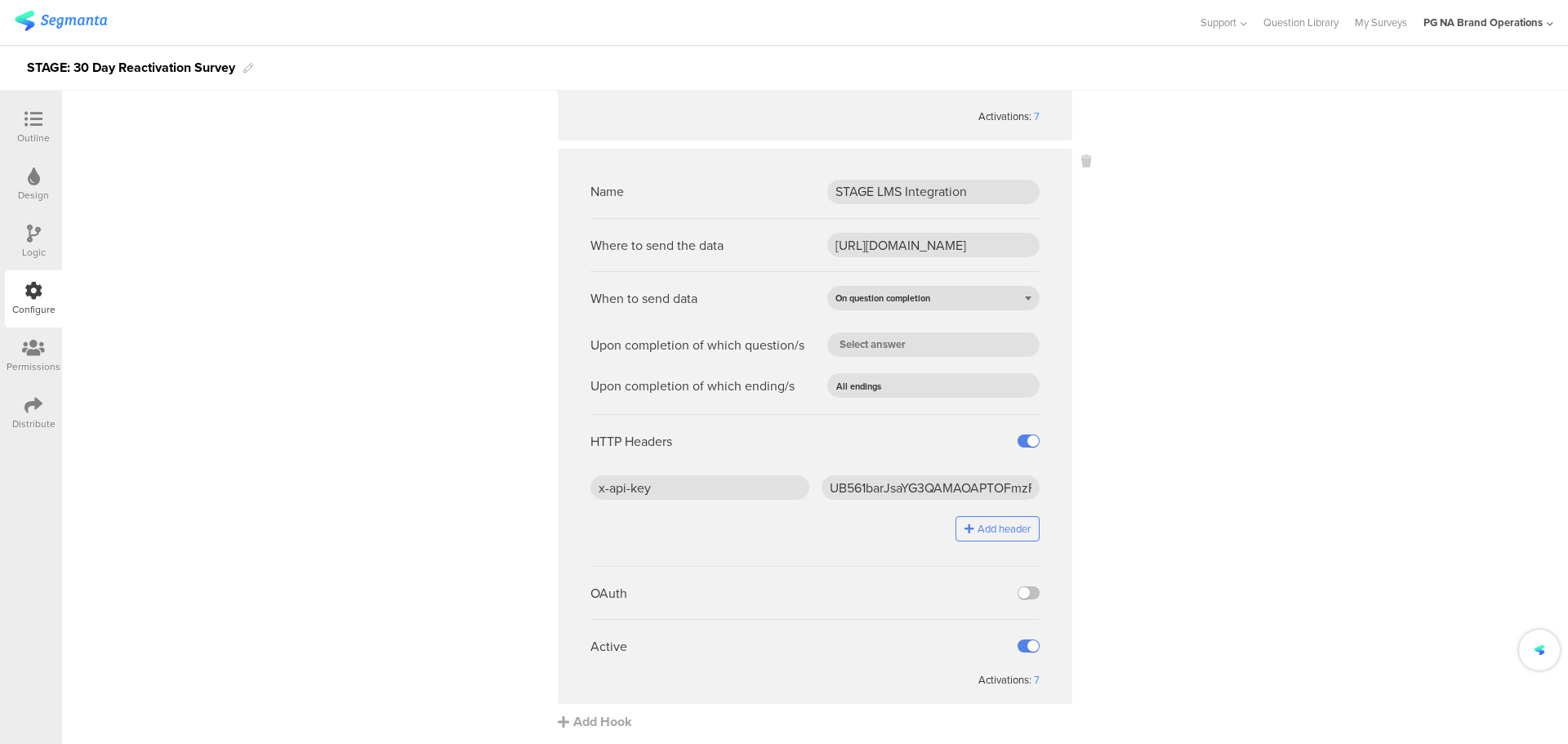
click at [1127, 494] on sg-webhook-settings "Name LMS integration Where to send the data [URL][DOMAIN_NAME] When to send dat…" at bounding box center [815, 158] width 1506 height 1146
